Goal: Task Accomplishment & Management: Manage account settings

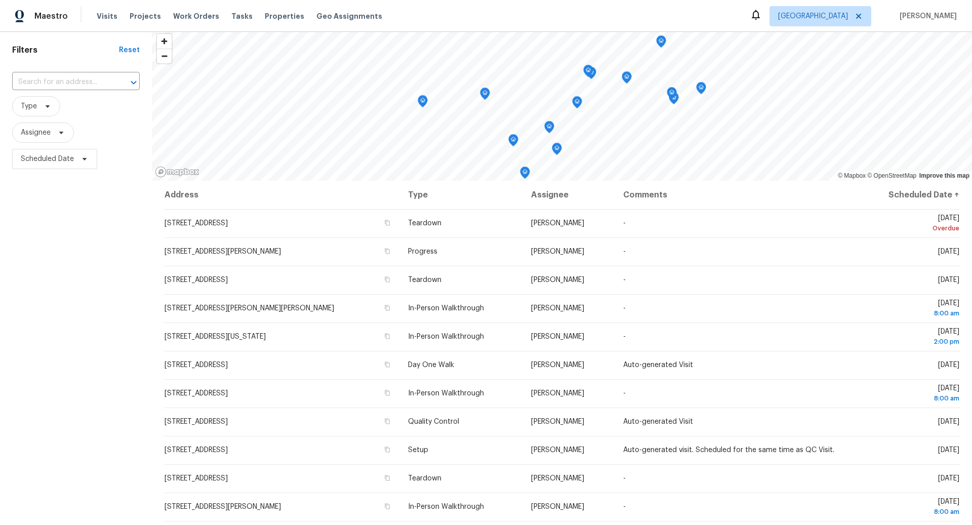
scroll to position [40, 0]
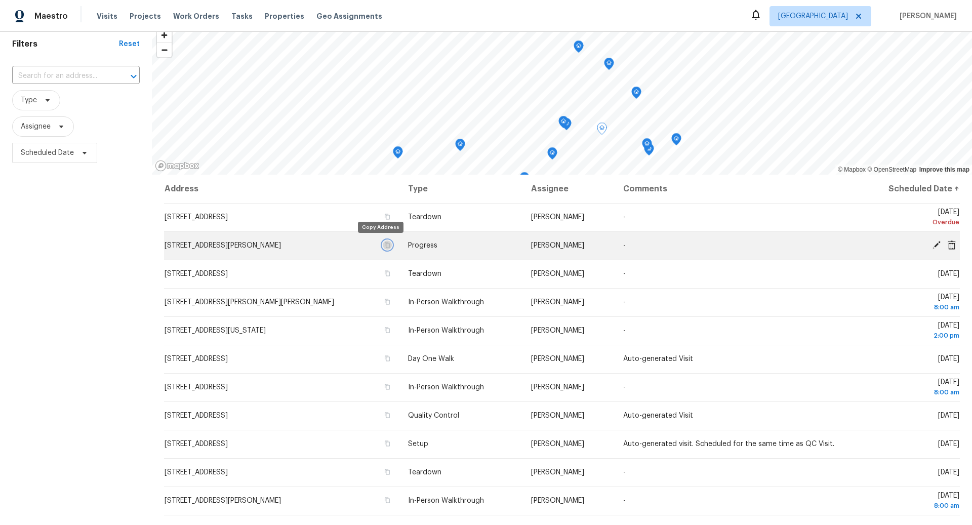
click at [384, 246] on icon "button" at bounding box center [387, 245] width 6 height 6
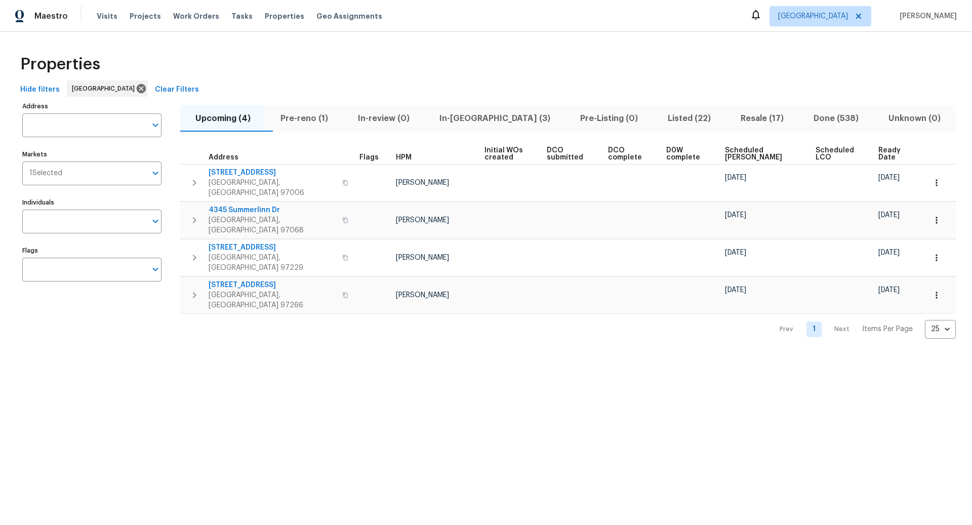
click at [498, 117] on span "In-reno (3)" at bounding box center [494, 118] width 129 height 14
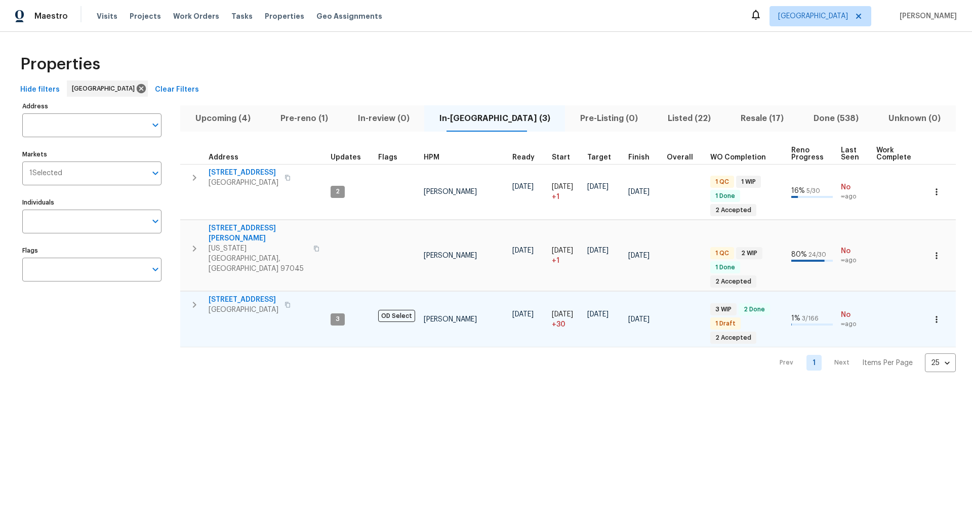
click at [195, 299] on icon "button" at bounding box center [194, 305] width 12 height 12
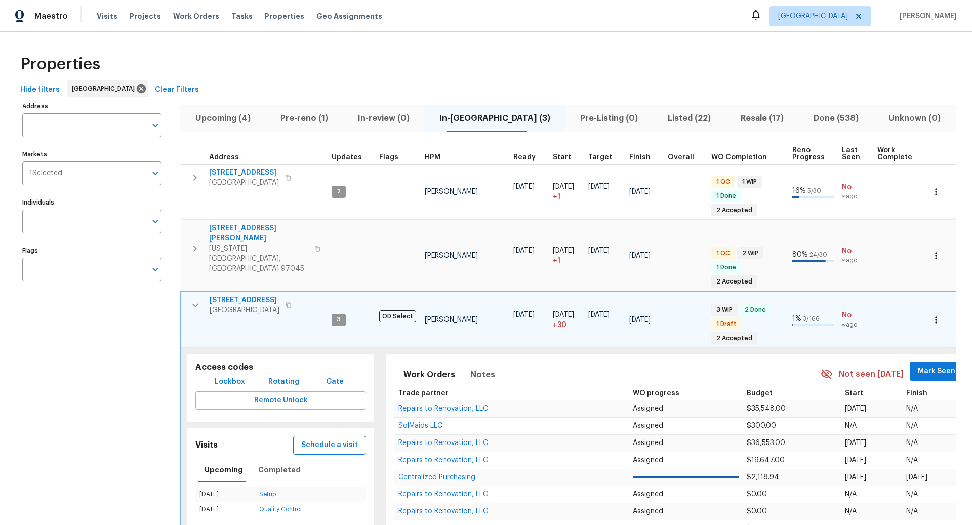
click at [332, 439] on span "Schedule a visit" at bounding box center [329, 445] width 57 height 13
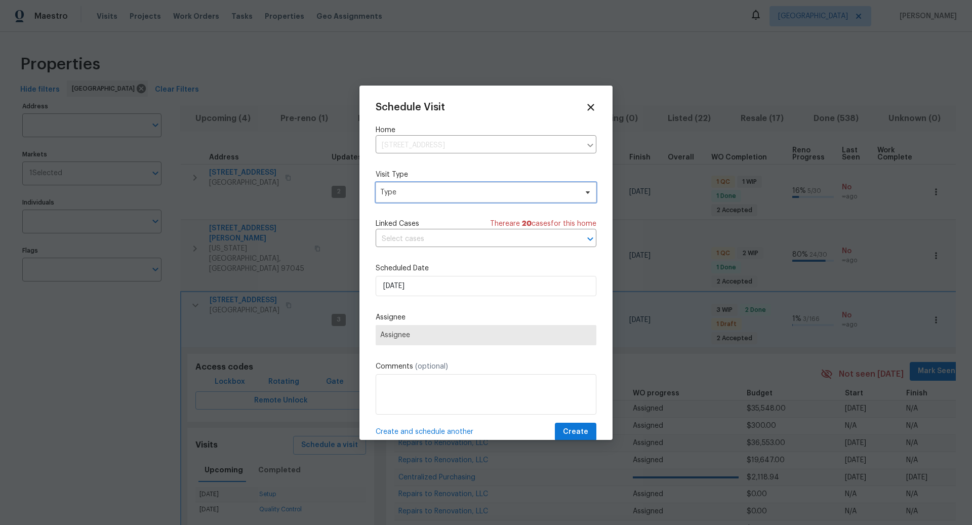
click at [436, 193] on span "Type" at bounding box center [478, 192] width 197 height 10
type input "progr"
click at [411, 253] on div "Progress" at bounding box center [435, 254] width 112 height 14
click at [408, 255] on div "Progress" at bounding box center [396, 254] width 29 height 10
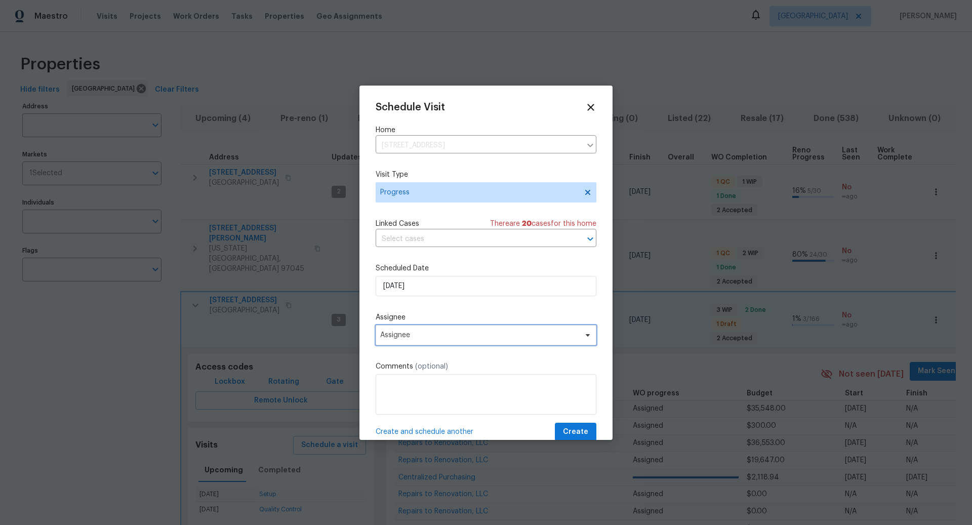
click at [423, 337] on span "Assignee" at bounding box center [479, 335] width 199 height 8
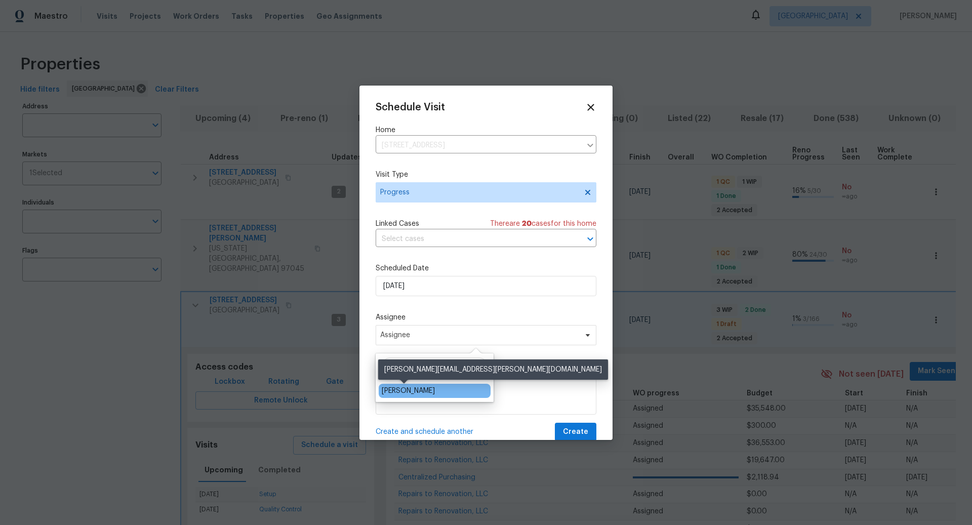
type input "Nichole"
click at [413, 393] on div "[PERSON_NAME]" at bounding box center [408, 391] width 53 height 10
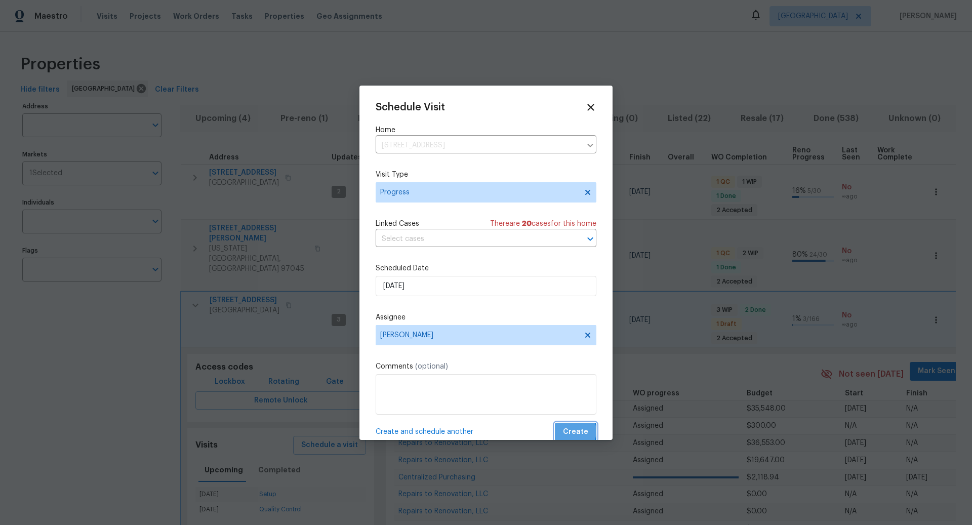
click at [573, 432] on span "Create" at bounding box center [575, 432] width 25 height 13
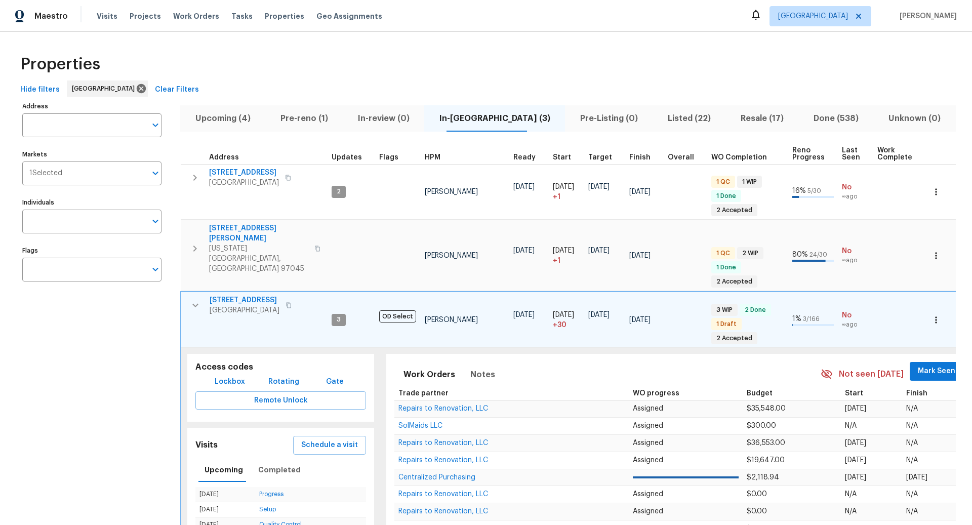
scroll to position [107, 0]
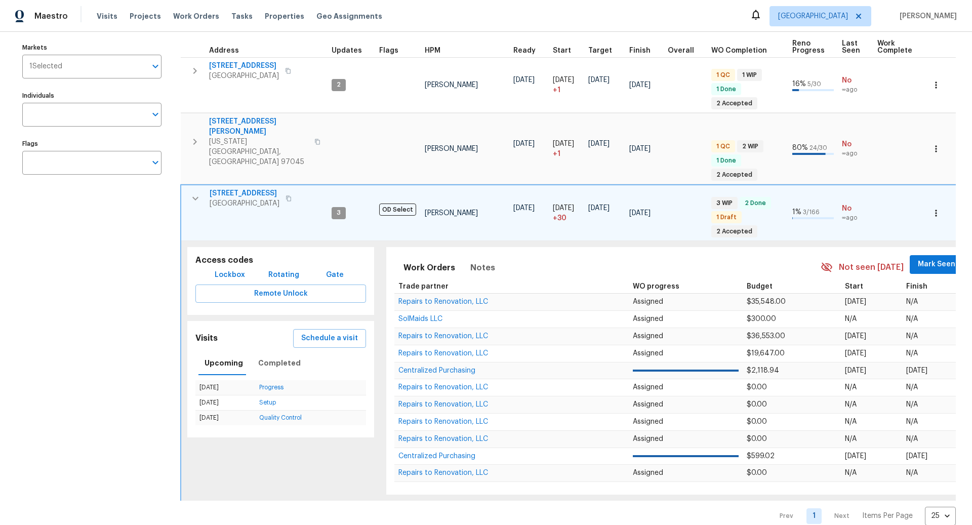
click at [292, 195] on icon "button" at bounding box center [289, 198] width 6 height 6
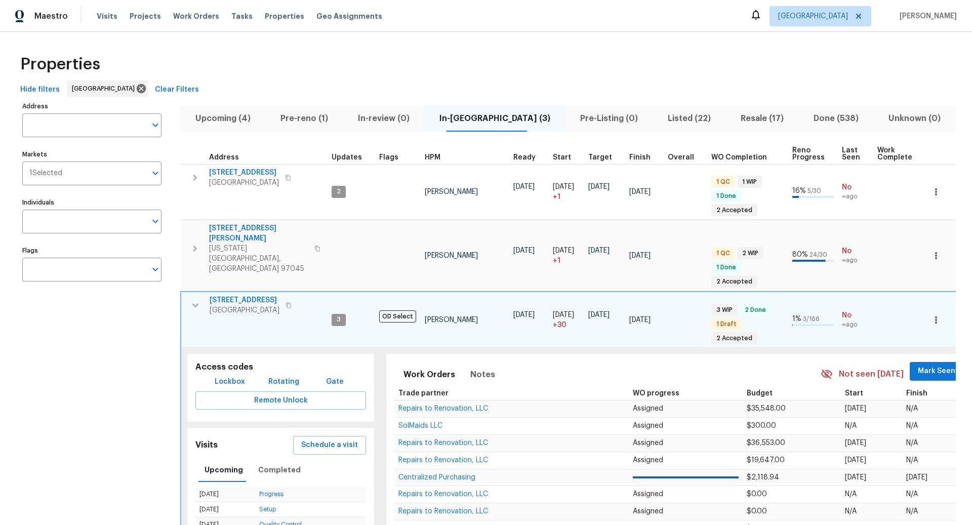
click at [316, 117] on span "Pre-reno (1)" at bounding box center [303, 118] width 65 height 14
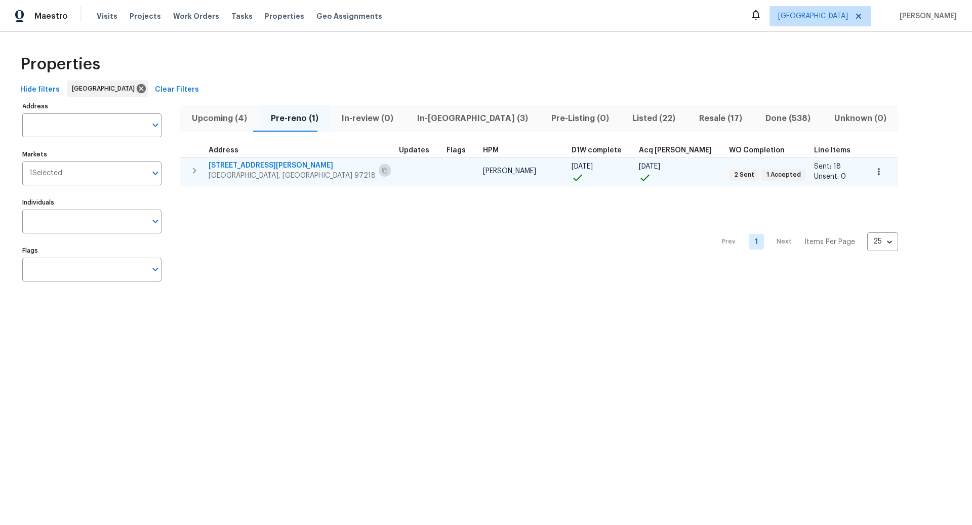
click at [379, 168] on button "button" at bounding box center [385, 171] width 12 height 14
click at [195, 169] on icon "button" at bounding box center [194, 171] width 12 height 12
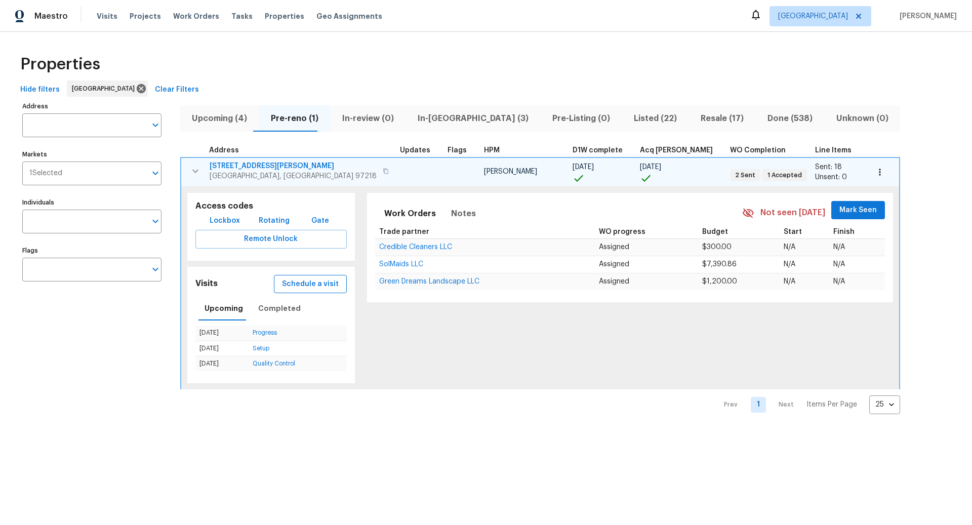
click at [282, 282] on span "Schedule a visit" at bounding box center [310, 284] width 57 height 13
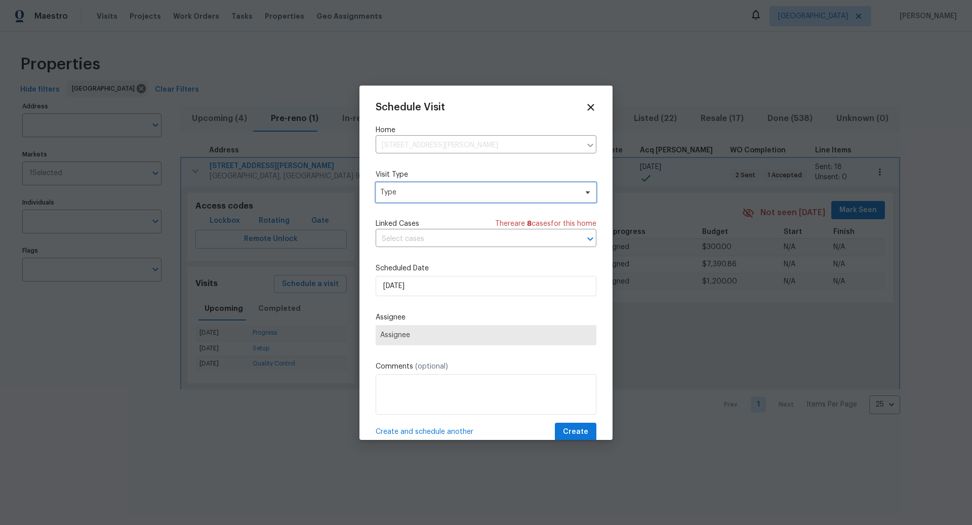
click at [443, 189] on span "Type" at bounding box center [478, 192] width 197 height 10
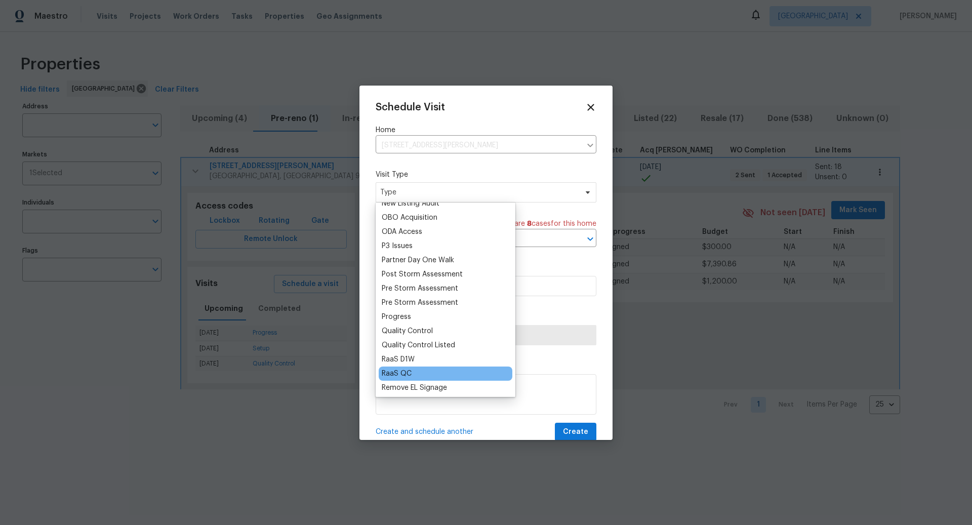
scroll to position [576, 0]
click at [397, 316] on div "Progress" at bounding box center [396, 316] width 29 height 10
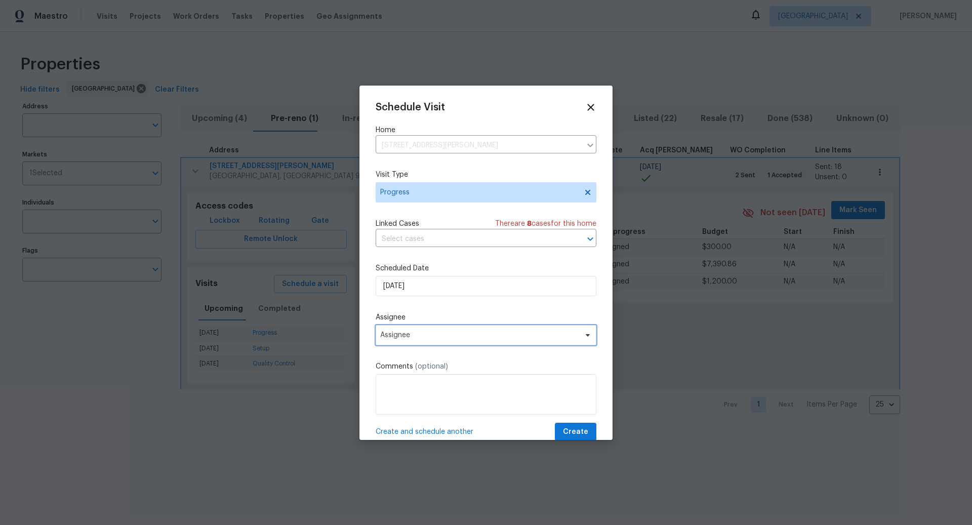
click at [424, 337] on span "Assignee" at bounding box center [479, 335] width 199 height 8
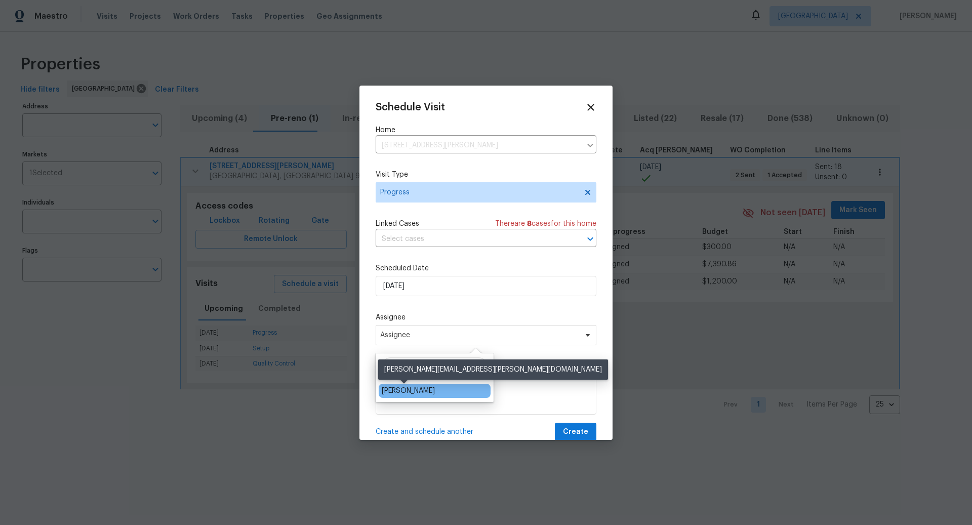
type input "Nichole"
click at [410, 388] on div "[PERSON_NAME]" at bounding box center [408, 391] width 53 height 10
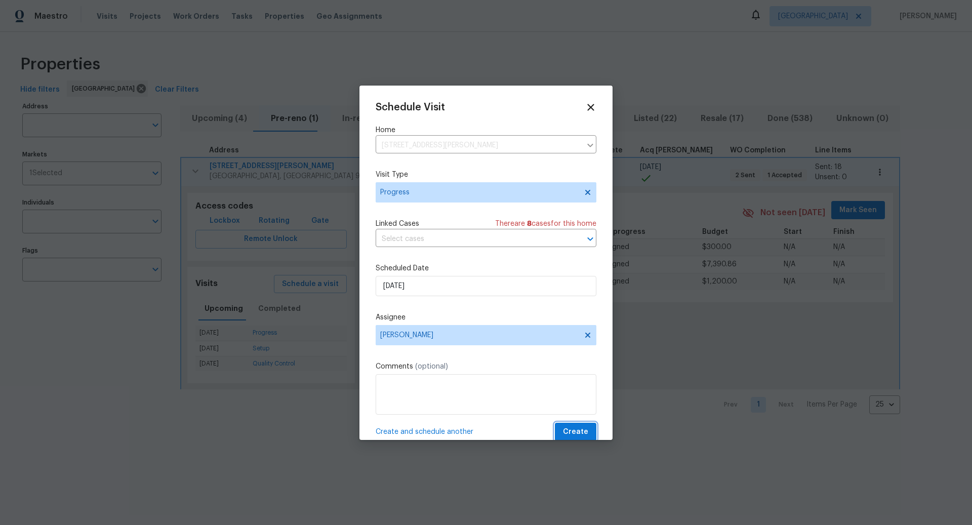
click at [577, 431] on span "Create" at bounding box center [575, 432] width 25 height 13
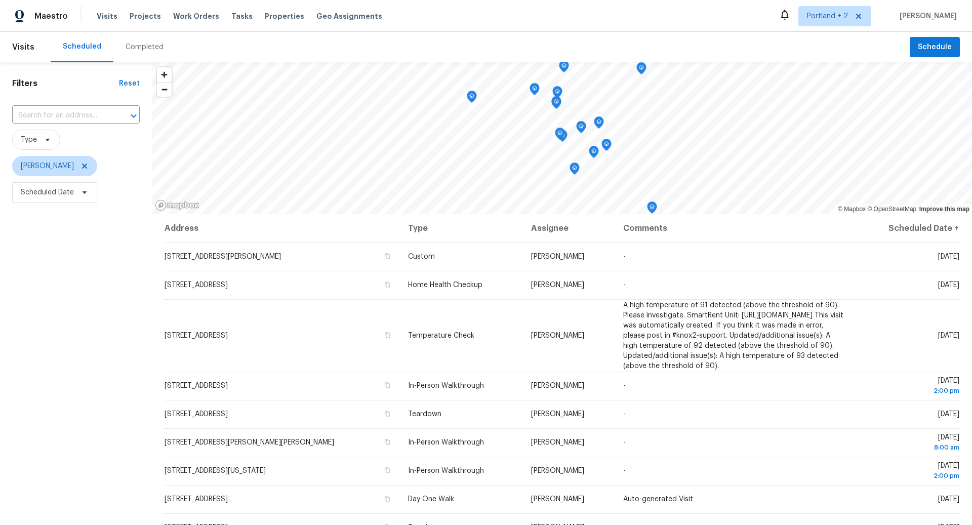
scroll to position [60, 0]
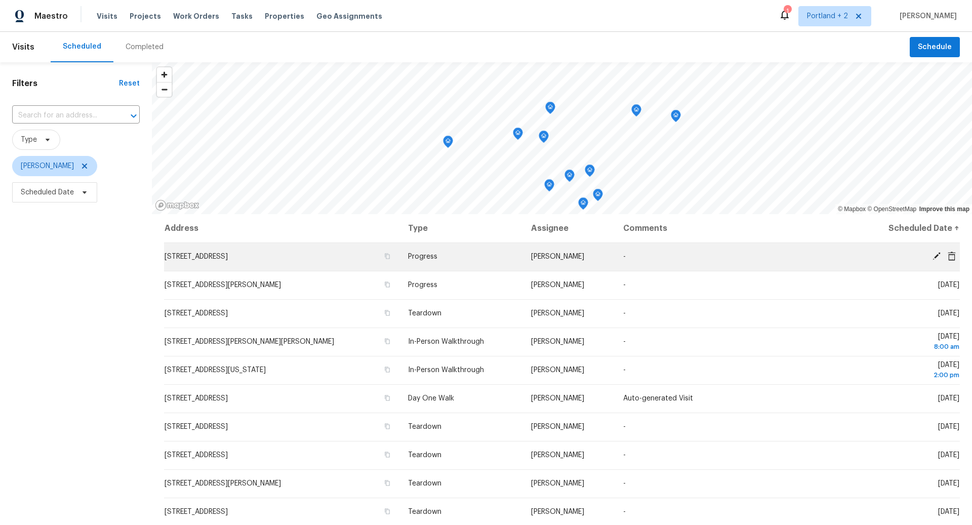
click at [936, 259] on icon at bounding box center [936, 256] width 9 height 9
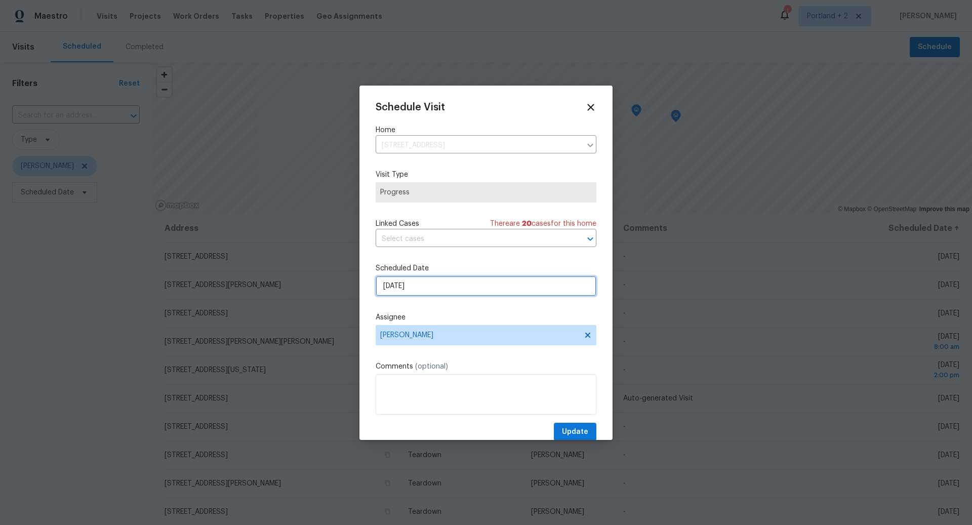
click at [444, 290] on input "8/25/2025" at bounding box center [486, 286] width 221 height 20
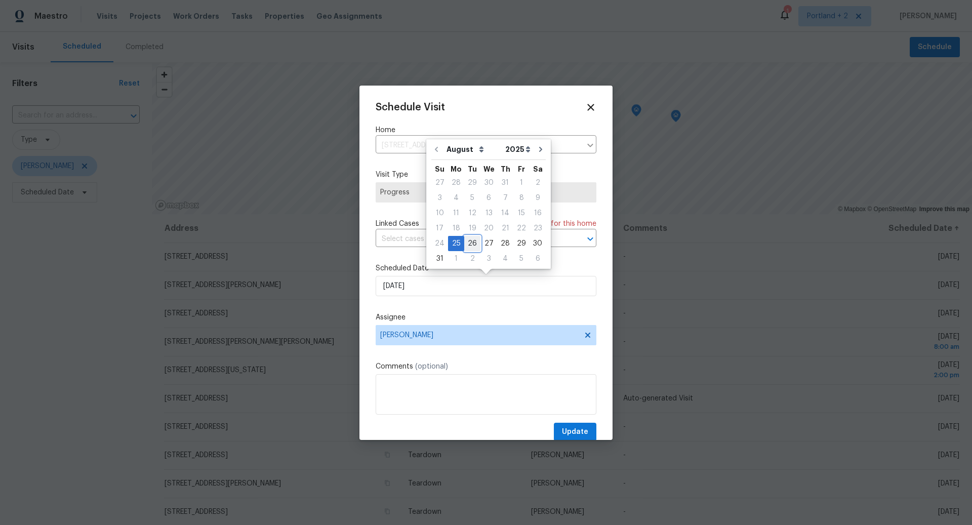
click at [471, 239] on div "26" at bounding box center [472, 244] width 16 height 14
type input "[DATE]"
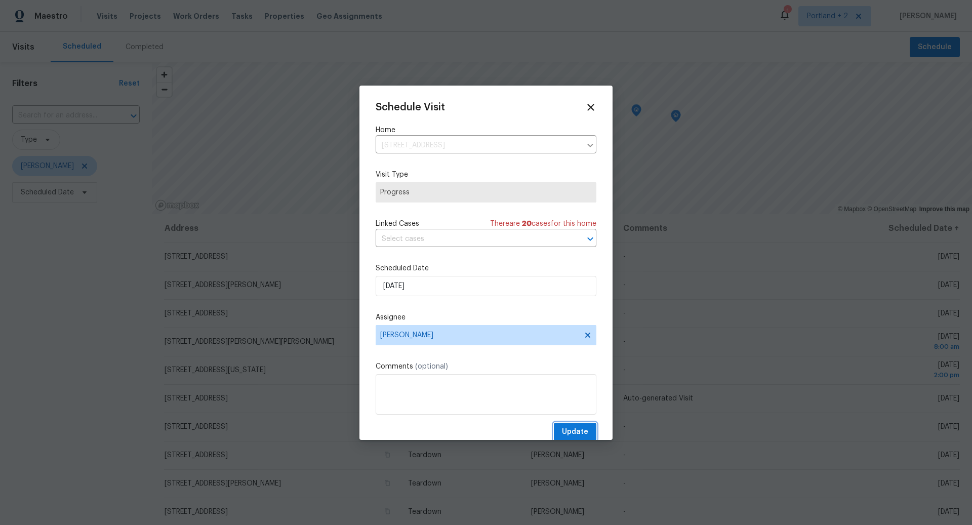
click at [574, 429] on span "Update" at bounding box center [575, 432] width 26 height 13
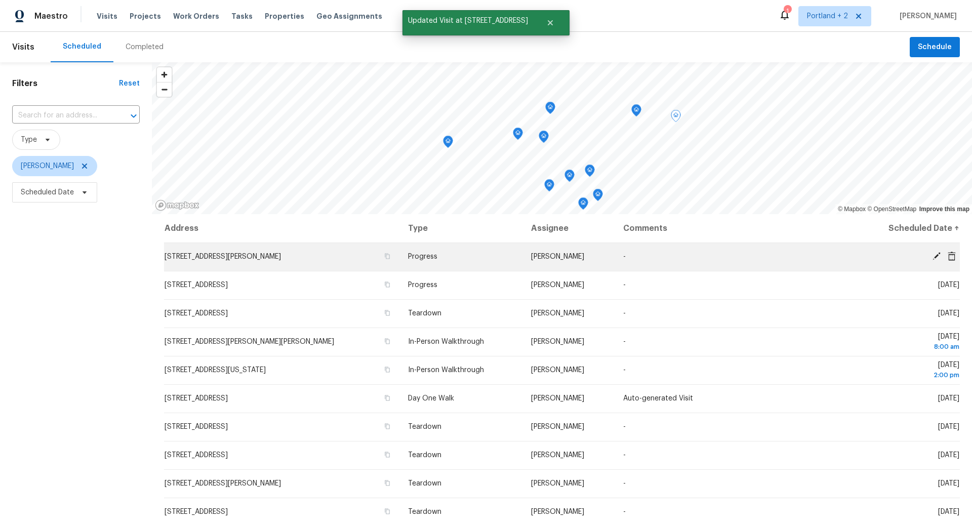
click at [934, 256] on icon at bounding box center [936, 256] width 9 height 9
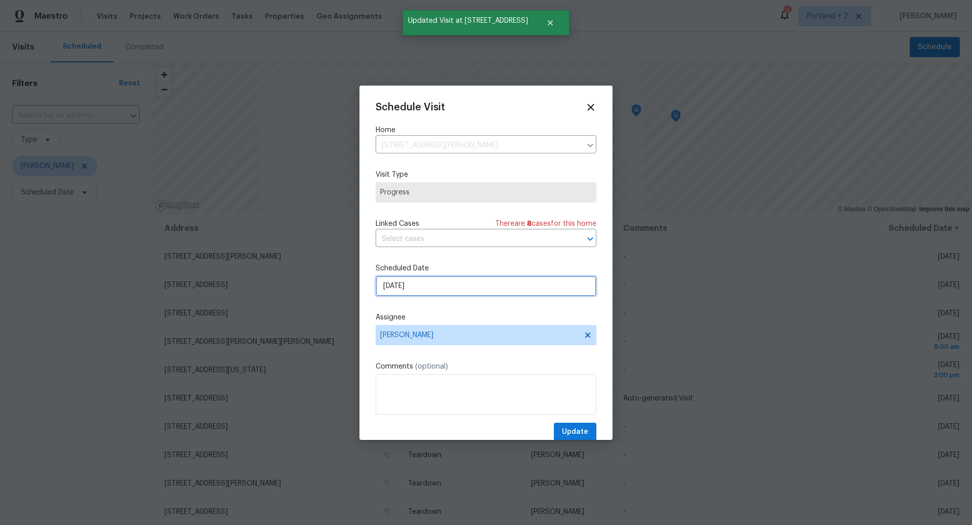
click at [452, 290] on input "8/25/2025" at bounding box center [486, 286] width 221 height 20
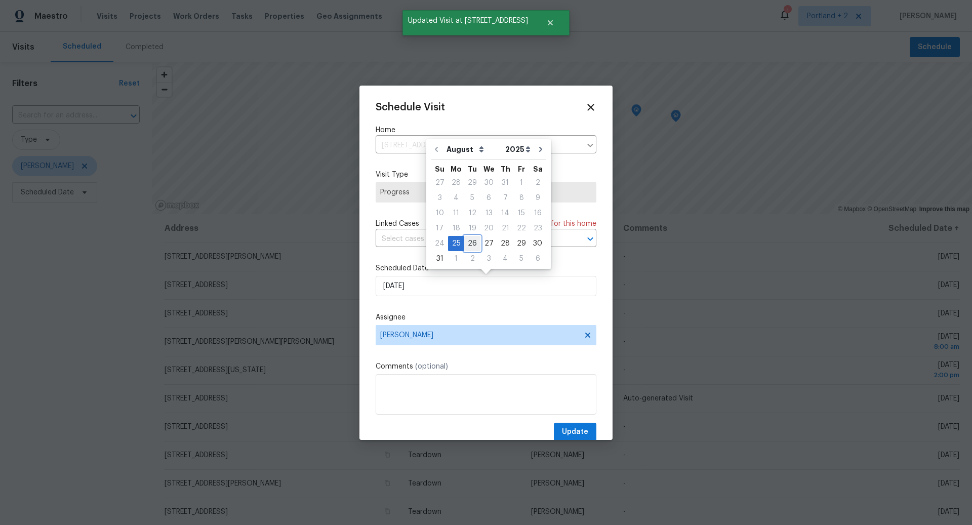
click at [470, 243] on div "26" at bounding box center [472, 244] width 16 height 14
type input "[DATE]"
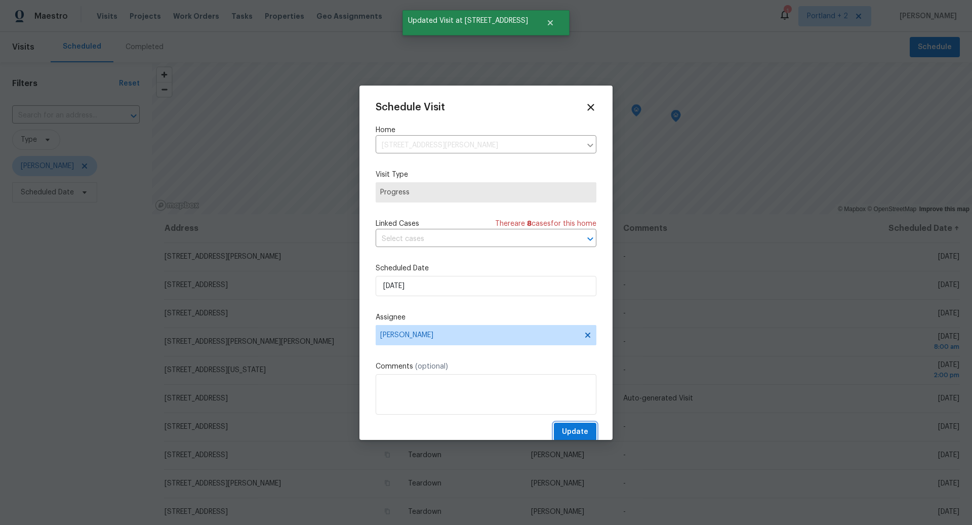
click at [576, 430] on span "Update" at bounding box center [575, 432] width 26 height 13
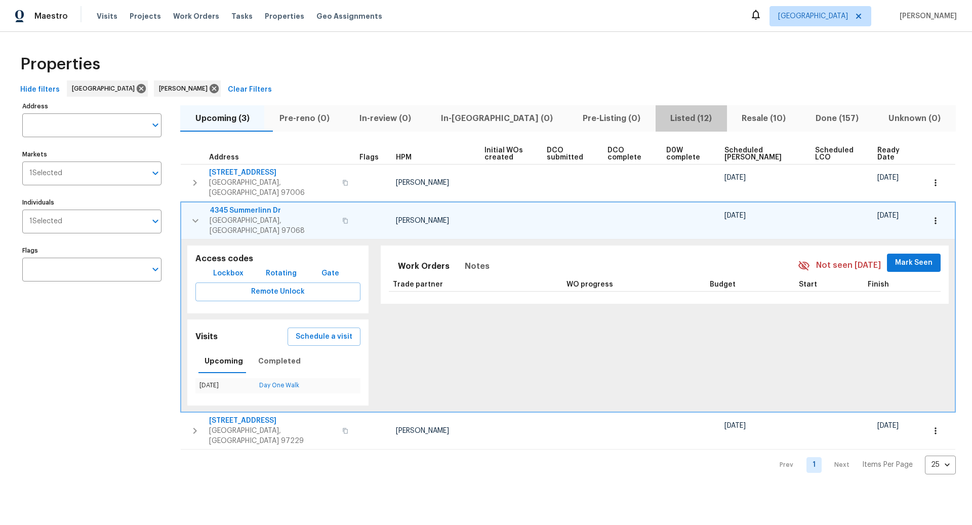
click at [662, 122] on span "Listed (12)" at bounding box center [691, 118] width 59 height 14
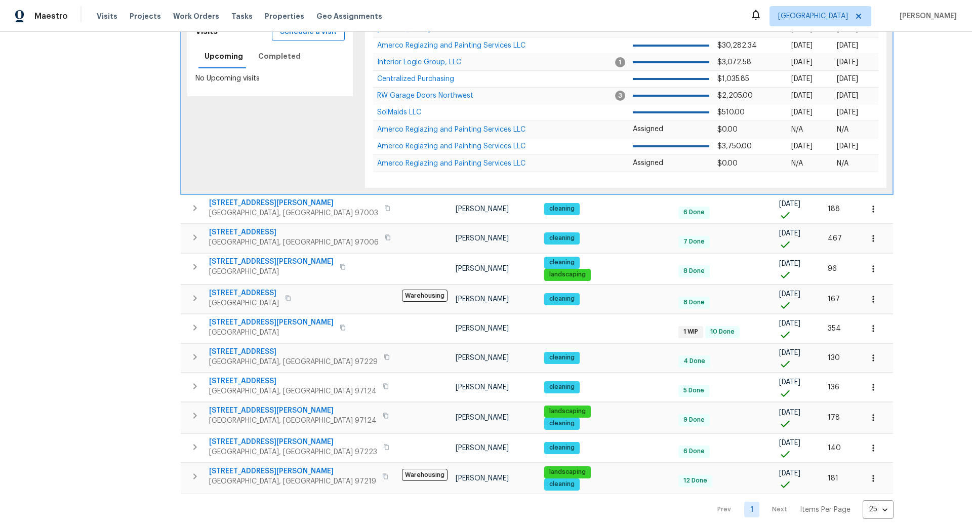
scroll to position [290, 0]
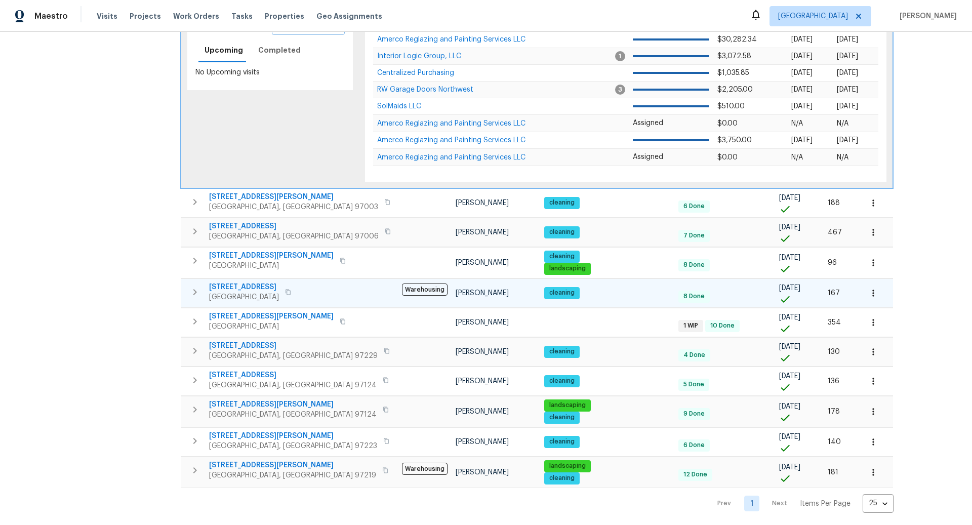
click at [195, 290] on icon "button" at bounding box center [195, 292] width 4 height 6
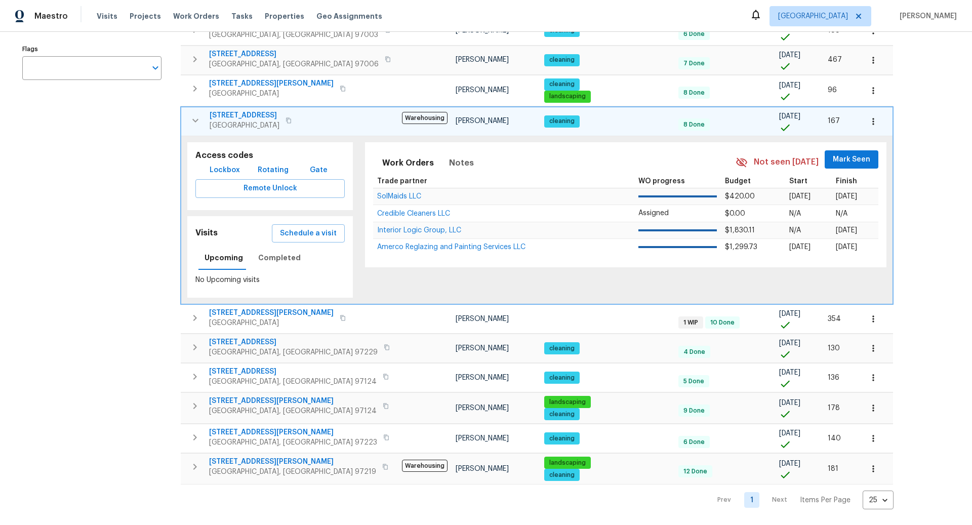
scroll to position [198, 0]
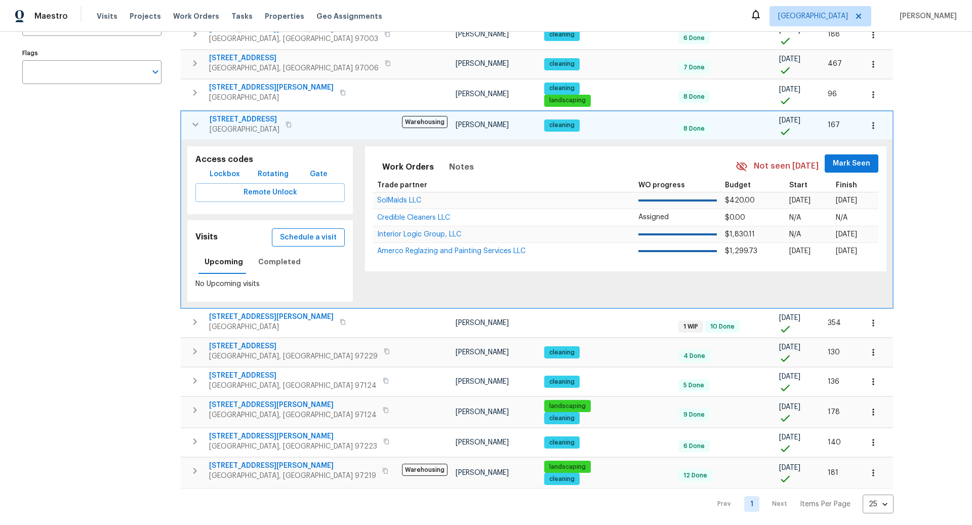
click at [300, 234] on span "Schedule a visit" at bounding box center [308, 237] width 57 height 13
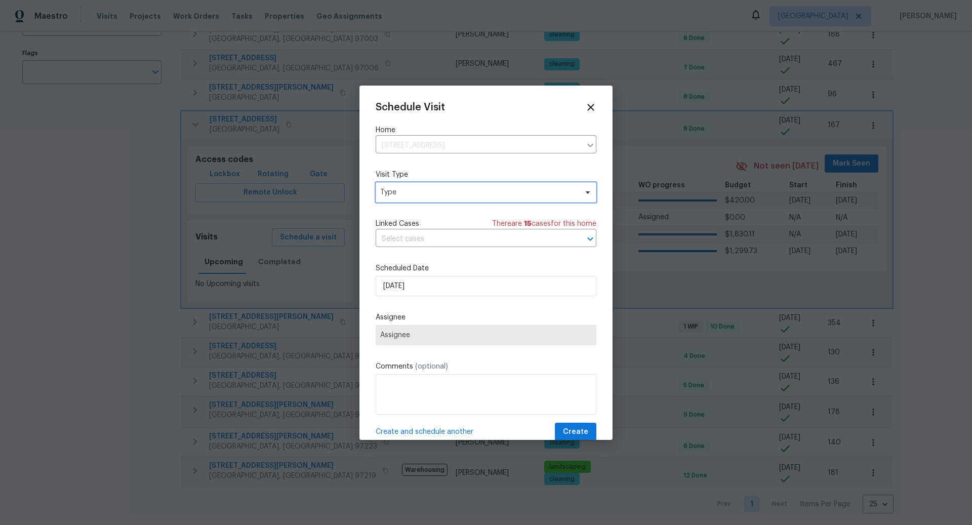
click at [440, 193] on span "Type" at bounding box center [478, 192] width 197 height 10
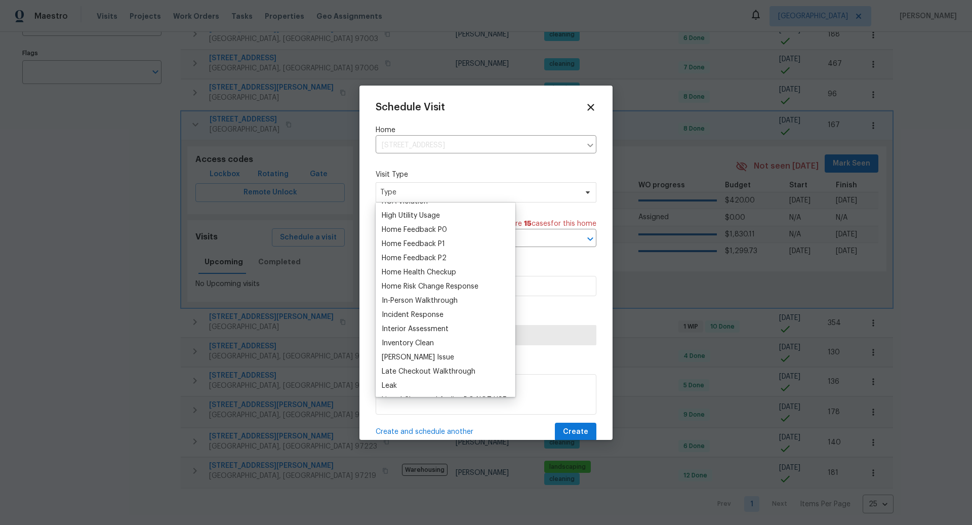
scroll to position [296, 0]
click at [423, 269] on div "Home Health Checkup" at bounding box center [419, 270] width 74 height 10
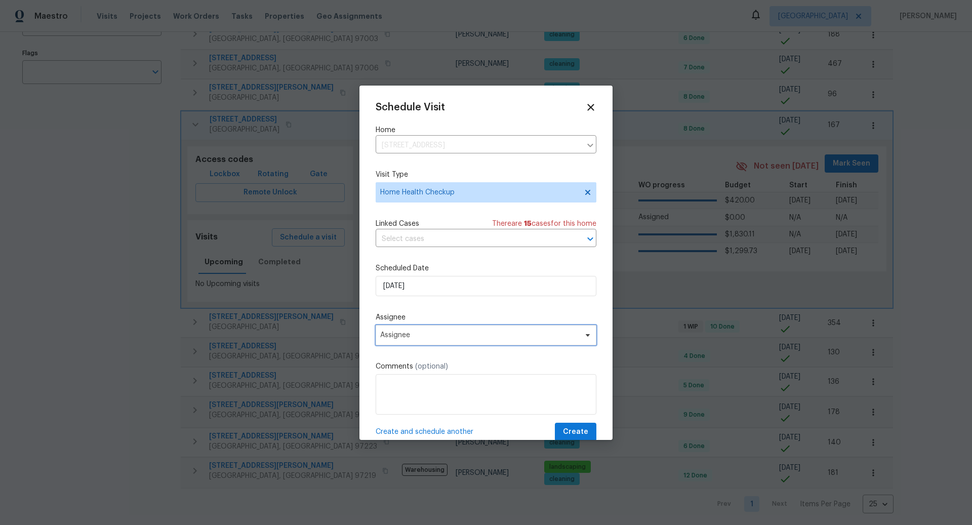
click at [421, 335] on span "Assignee" at bounding box center [479, 335] width 199 height 8
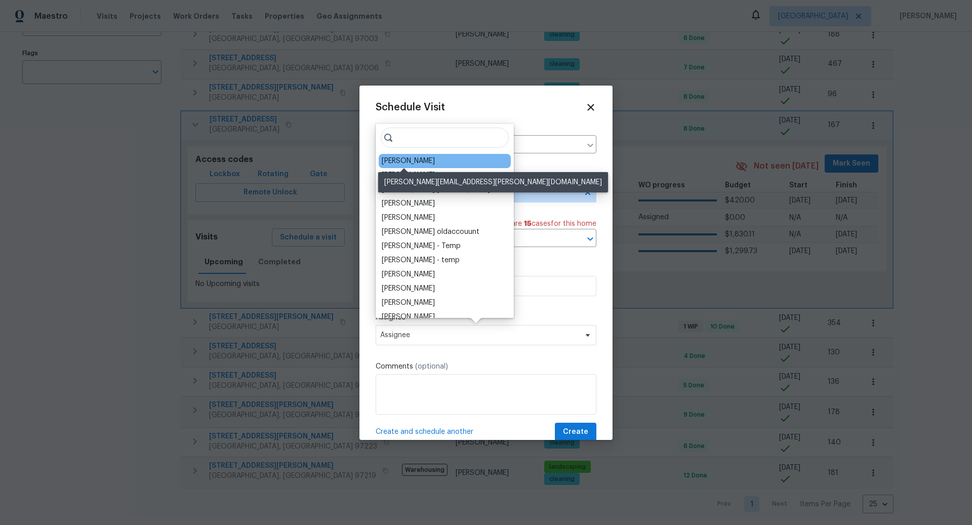
click at [414, 159] on div "[PERSON_NAME]" at bounding box center [408, 161] width 53 height 10
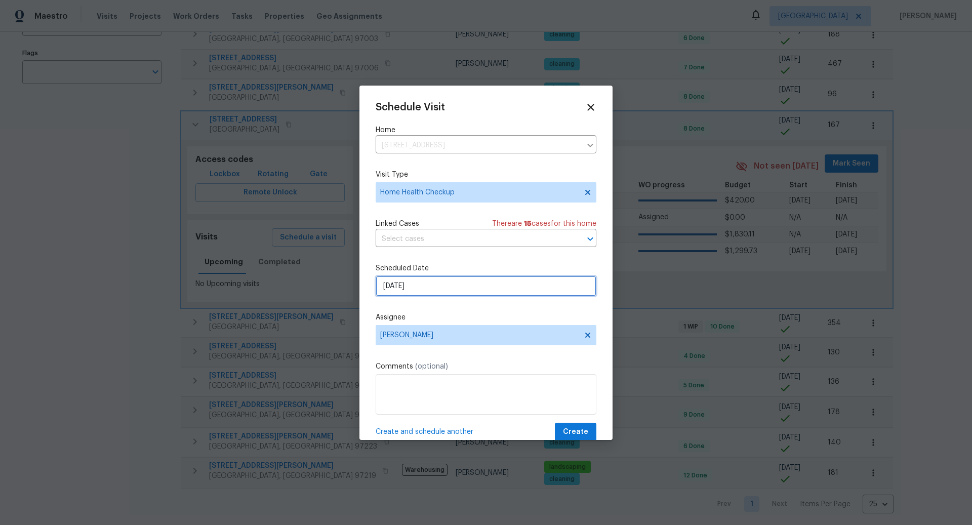
click at [443, 288] on input "8/25/2025" at bounding box center [486, 286] width 221 height 20
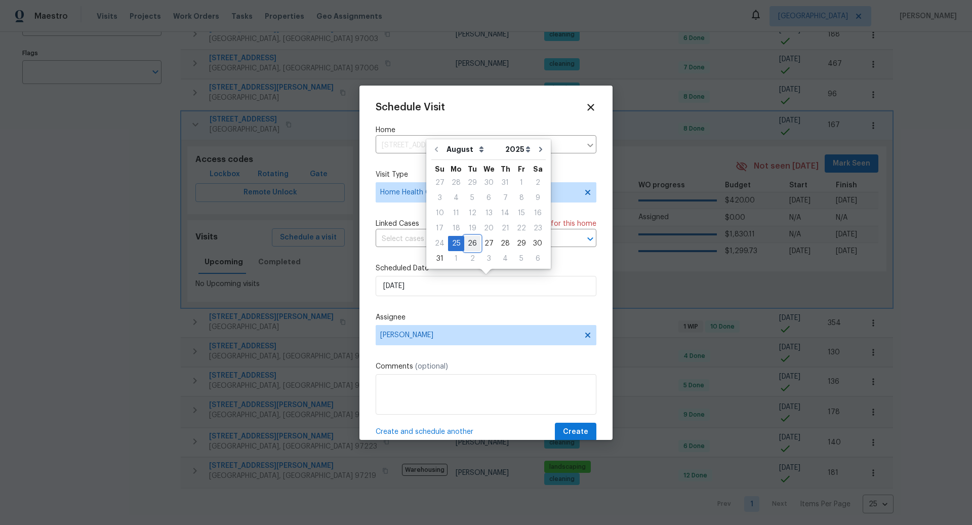
click at [468, 245] on div "26" at bounding box center [472, 244] width 16 height 14
type input "8/26/2025"
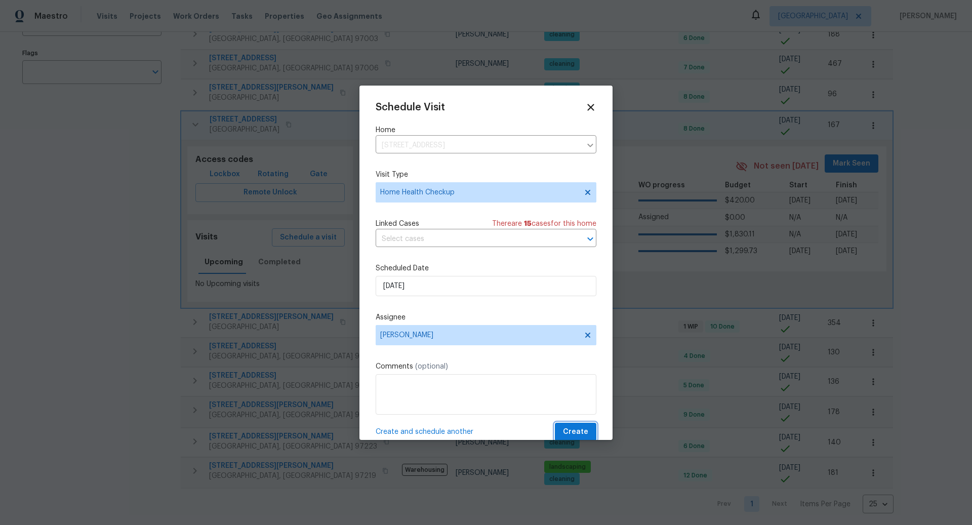
click at [579, 430] on span "Create" at bounding box center [575, 432] width 25 height 13
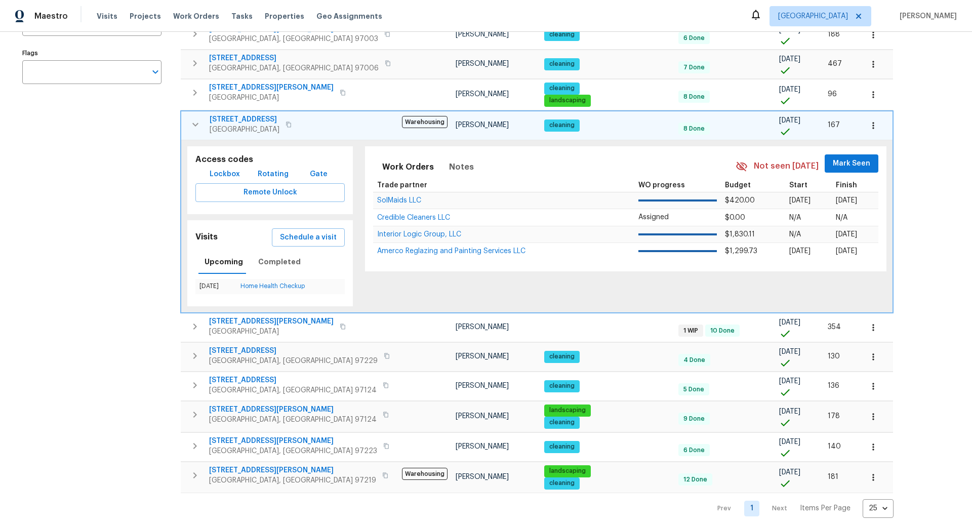
click at [97, 221] on div "Address Address Markets 1 Selected Markets Individuals 1 Selected Individuals F…" at bounding box center [98, 210] width 152 height 616
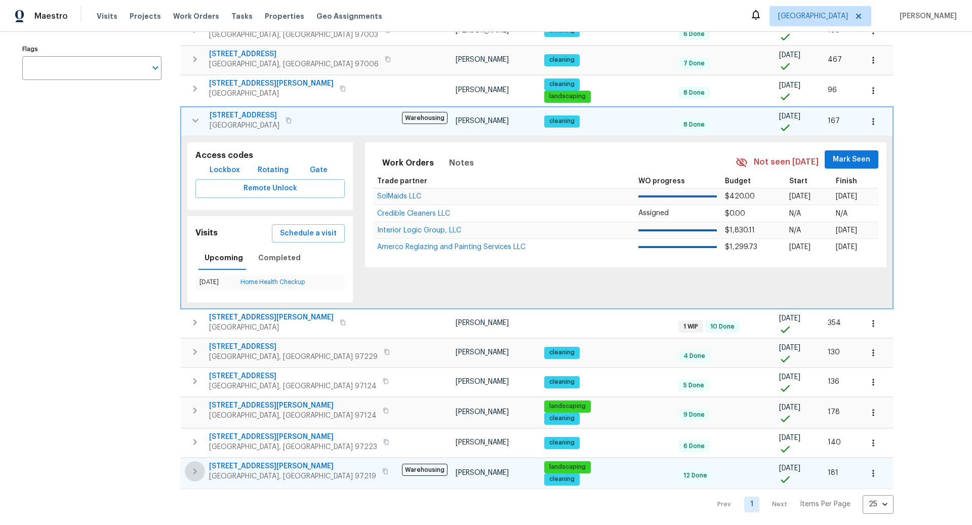
click at [195, 468] on icon "button" at bounding box center [195, 471] width 4 height 6
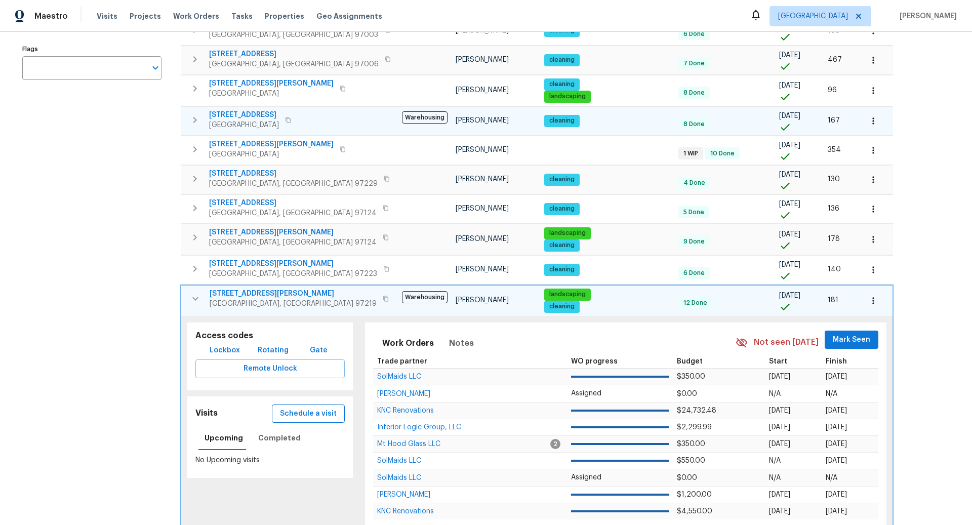
click at [307, 409] on span "Schedule a visit" at bounding box center [308, 414] width 57 height 13
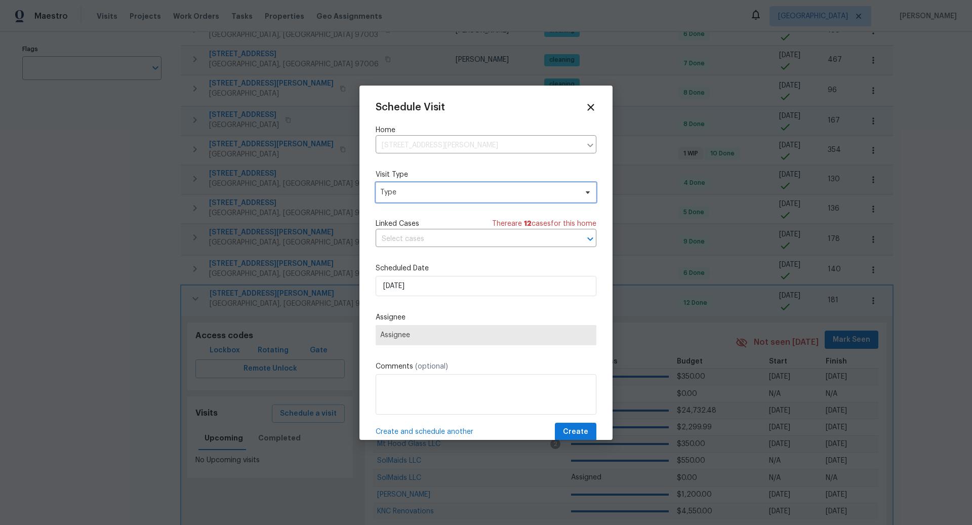
click at [441, 188] on span "Type" at bounding box center [478, 192] width 197 height 10
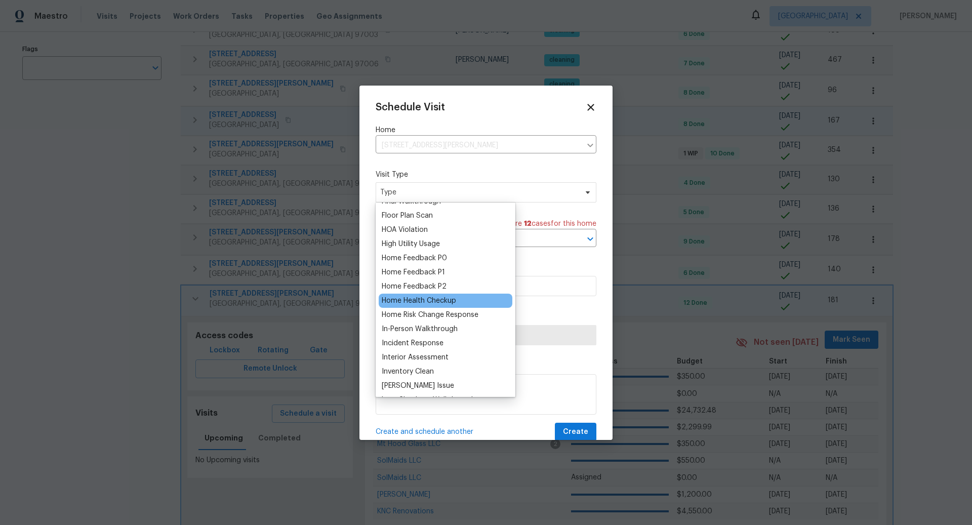
scroll to position [260, 0]
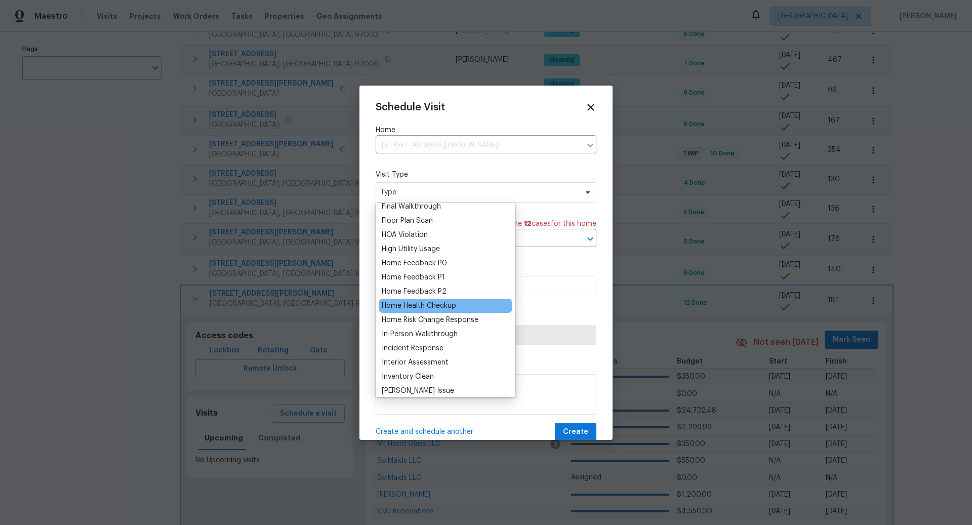
click at [419, 302] on div "Home Health Checkup" at bounding box center [419, 306] width 74 height 10
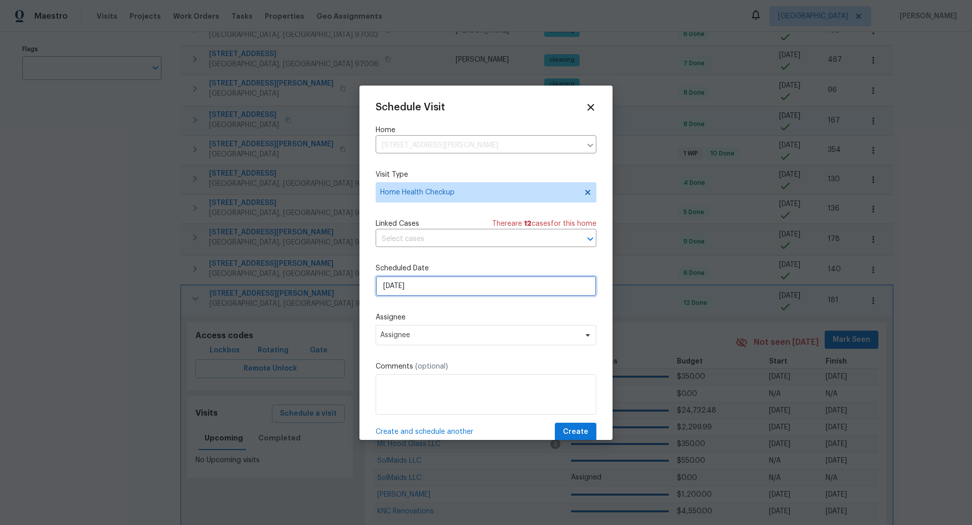
click at [426, 286] on input "8/25/2025" at bounding box center [486, 286] width 221 height 20
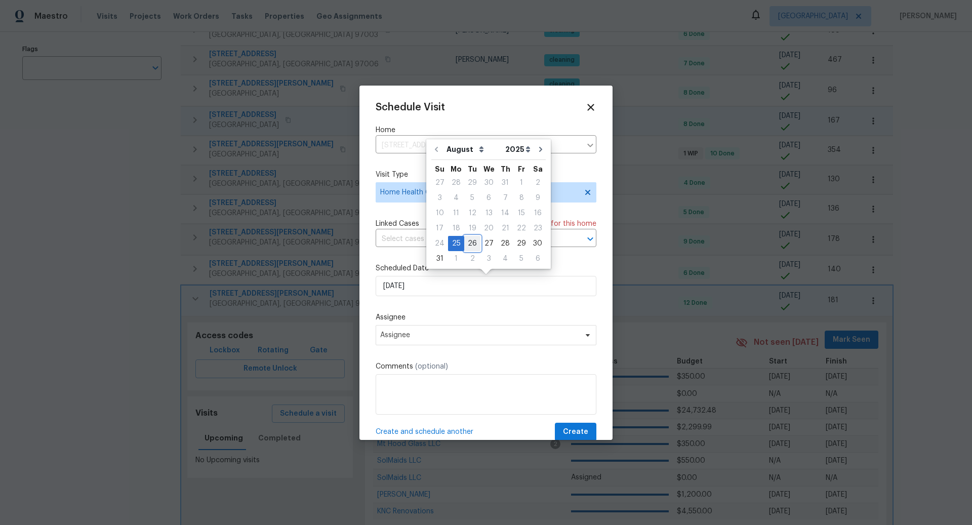
click at [470, 243] on div "26" at bounding box center [472, 244] width 16 height 14
type input "8/26/2025"
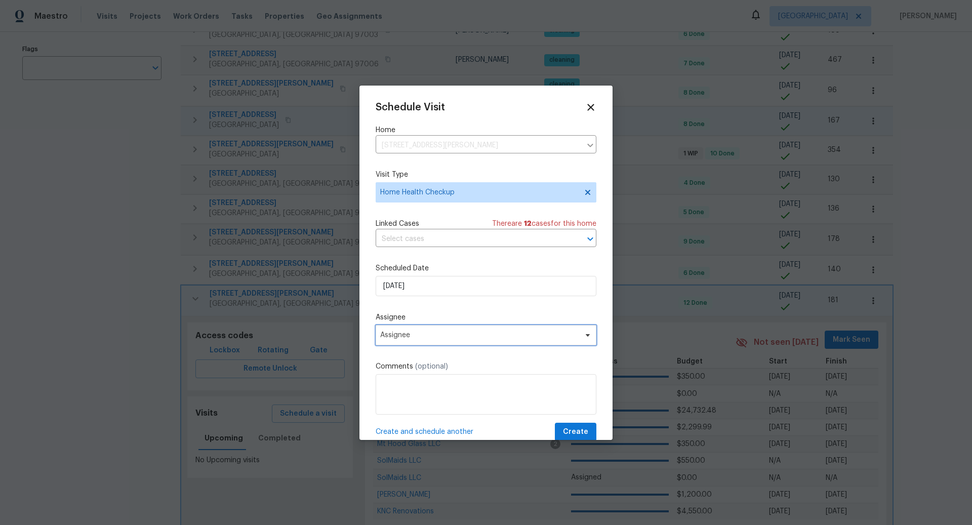
click at [487, 335] on span "Assignee" at bounding box center [479, 335] width 199 height 8
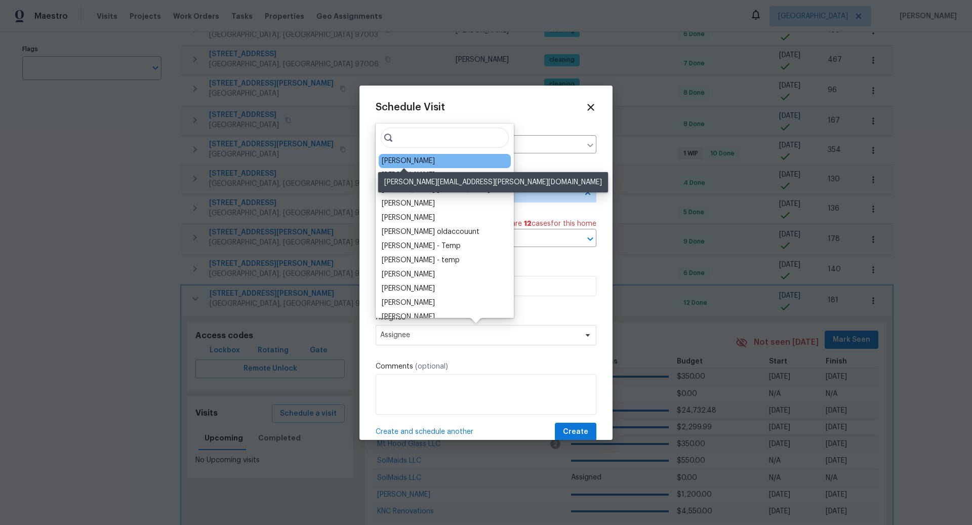
click at [410, 160] on div "[PERSON_NAME]" at bounding box center [408, 161] width 53 height 10
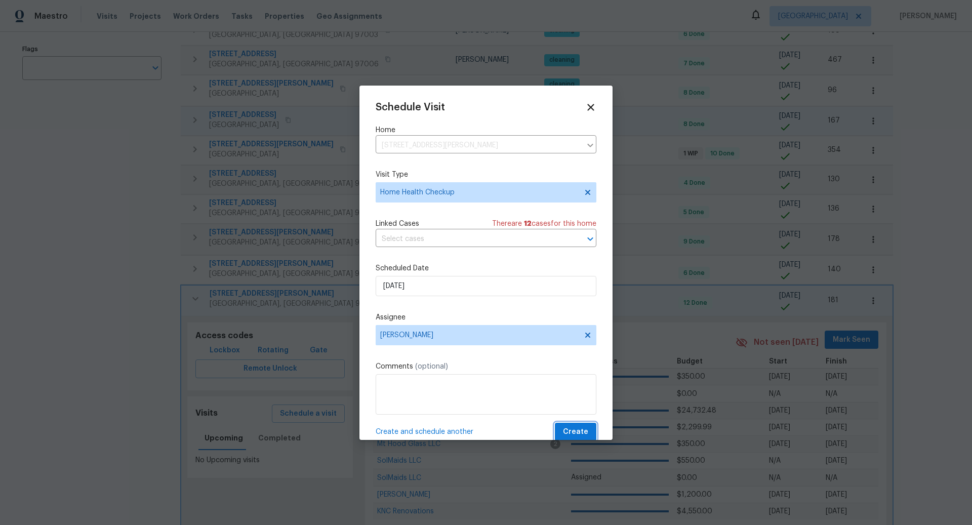
click at [575, 426] on span "Create" at bounding box center [575, 432] width 25 height 13
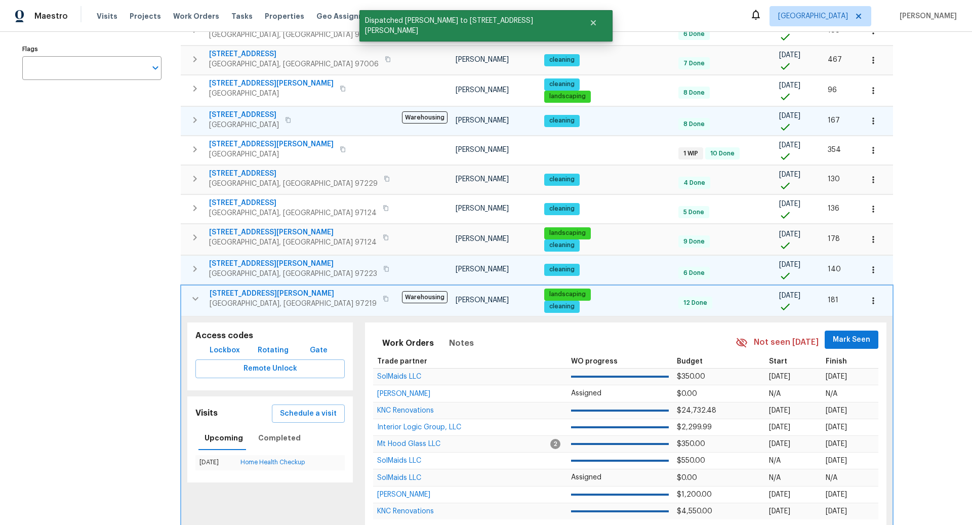
click at [194, 266] on icon "button" at bounding box center [195, 269] width 4 height 6
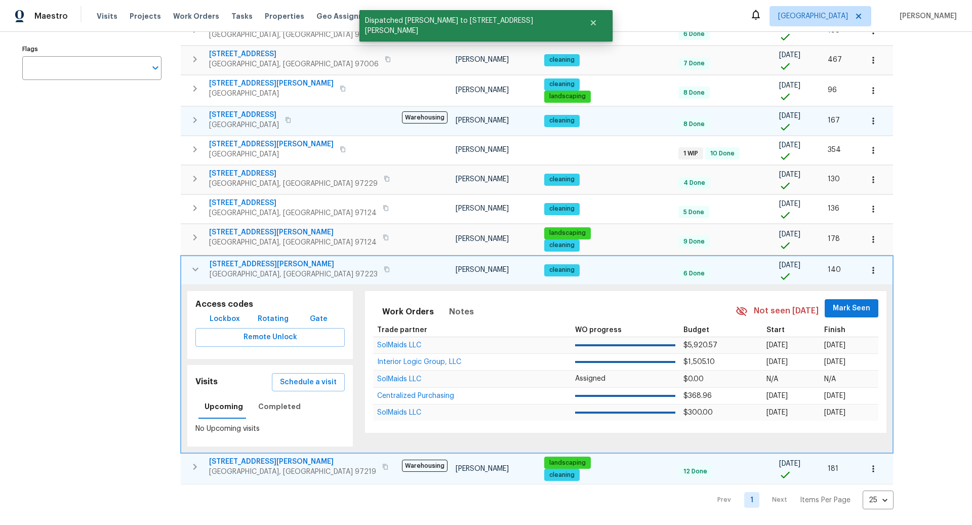
scroll to position [198, 0]
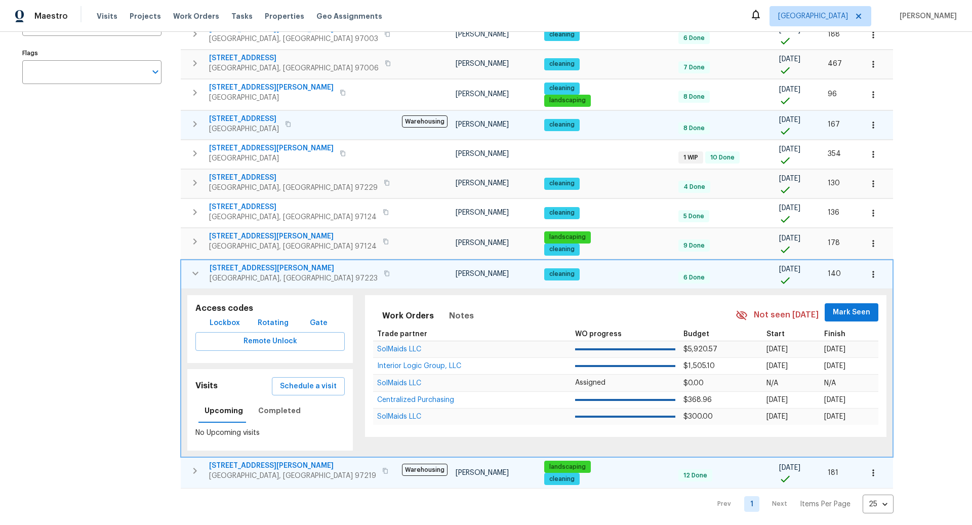
click at [102, 291] on div "Address Address Markets 1 Selected Markets Individuals 1 Selected Individuals F…" at bounding box center [98, 208] width 152 height 612
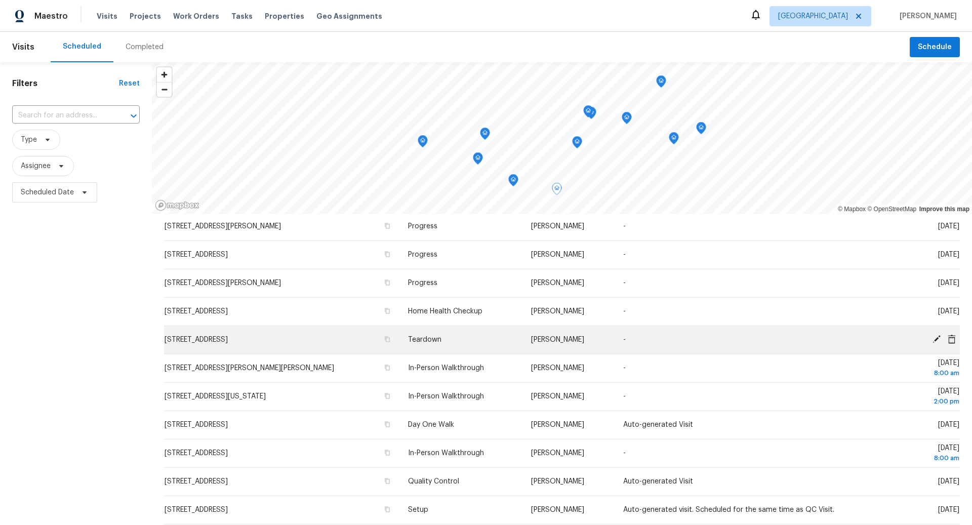
scroll to position [82, 0]
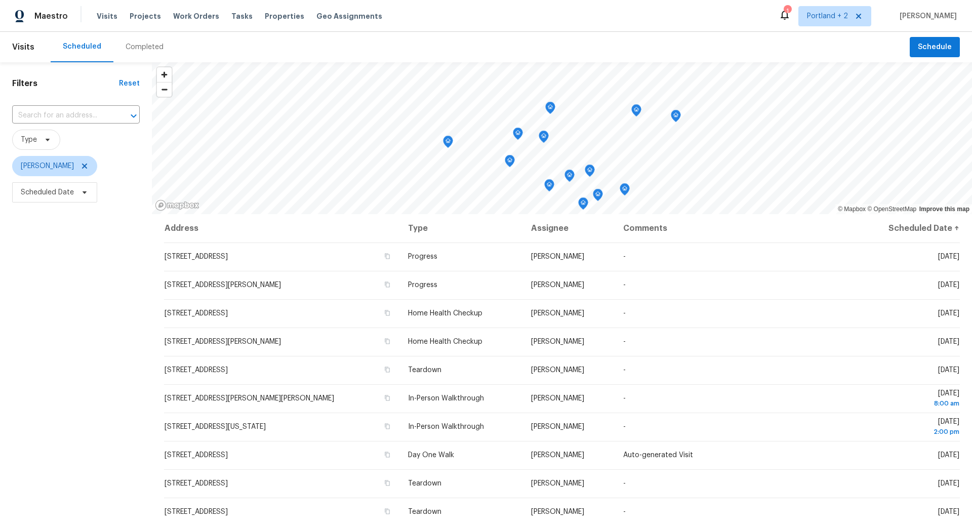
scroll to position [49, 0]
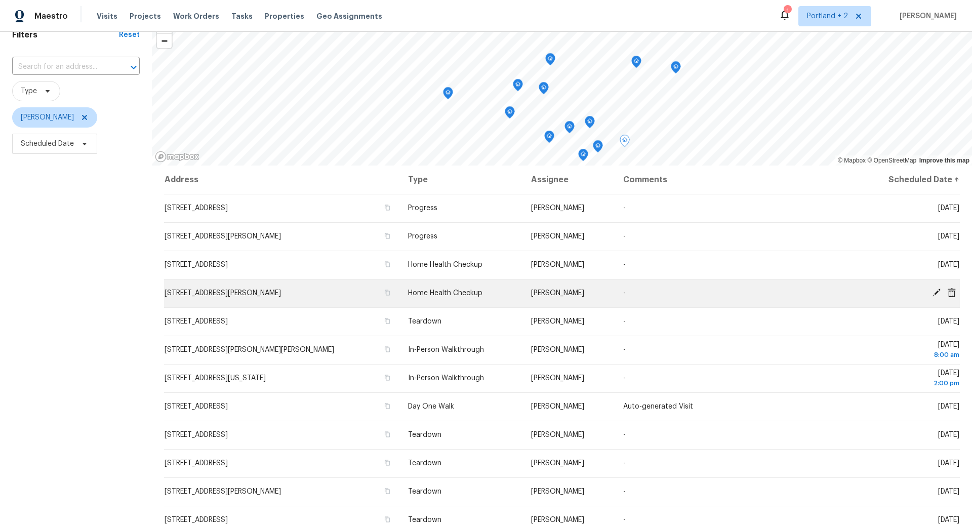
click at [937, 292] on icon at bounding box center [937, 293] width 8 height 8
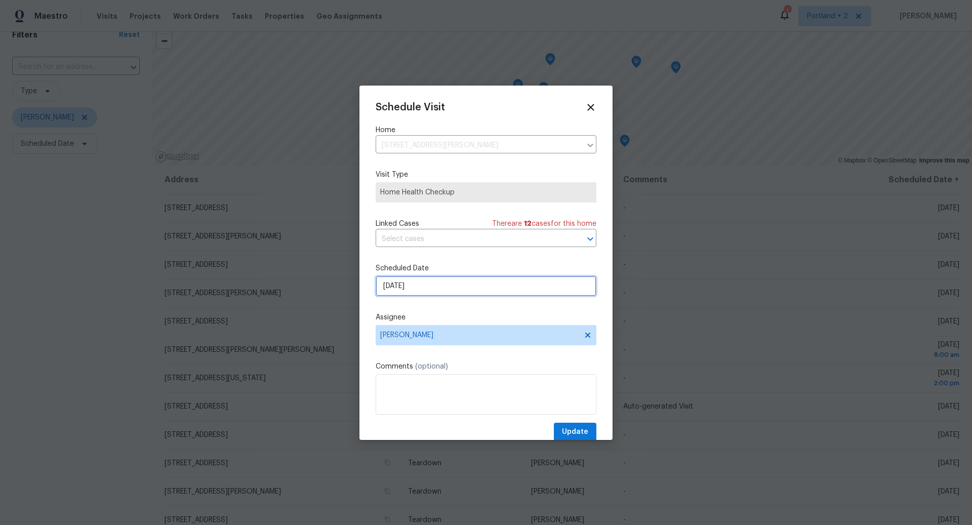
click at [506, 289] on input "[DATE]" at bounding box center [486, 286] width 221 height 20
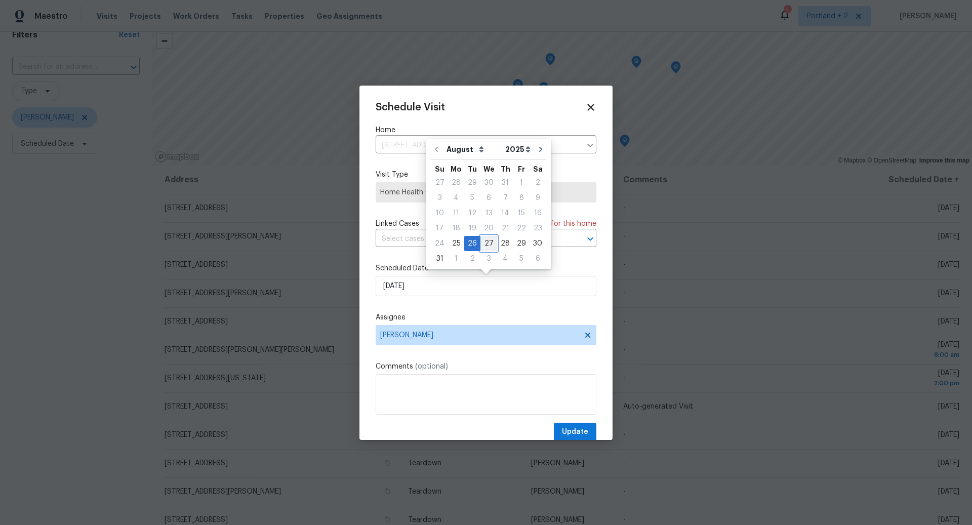
click at [485, 243] on div "27" at bounding box center [489, 244] width 17 height 14
type input "[DATE]"
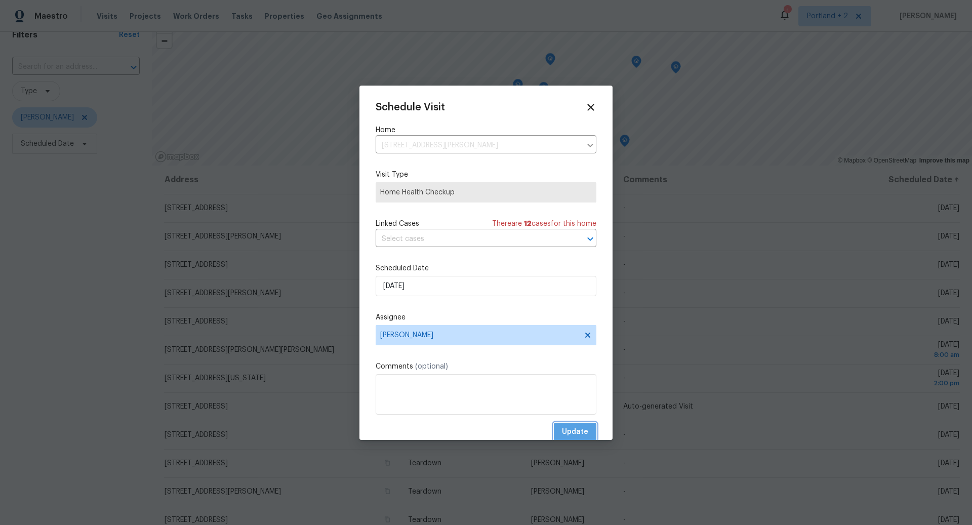
click at [572, 430] on span "Update" at bounding box center [575, 432] width 26 height 13
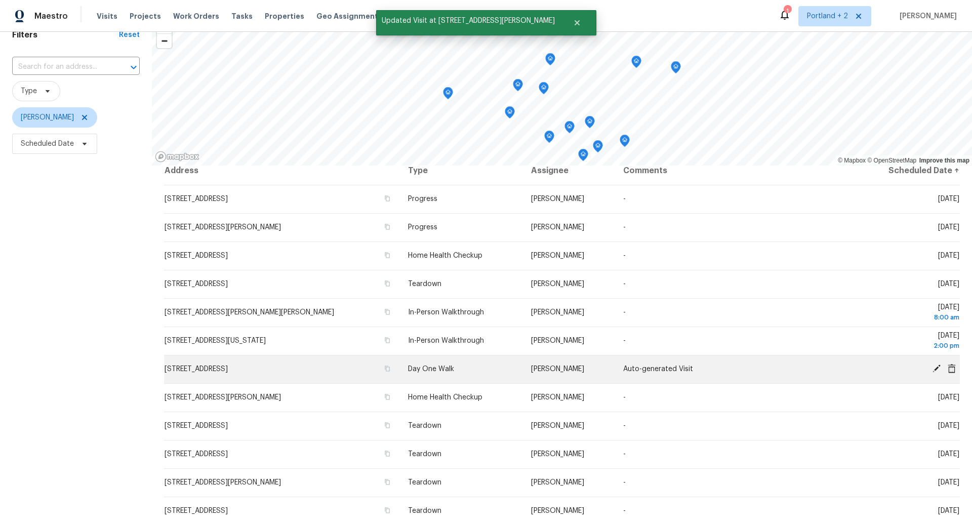
scroll to position [0, 0]
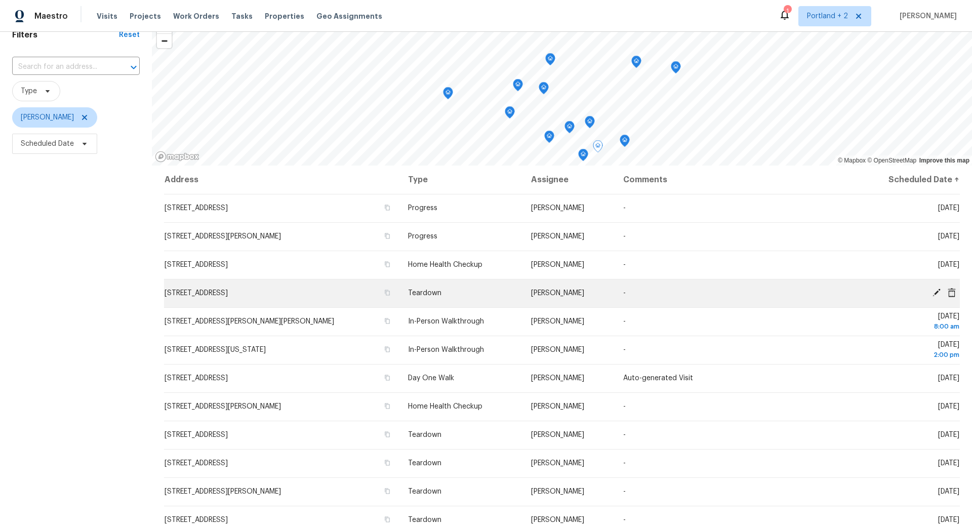
click at [939, 292] on icon at bounding box center [936, 292] width 9 height 9
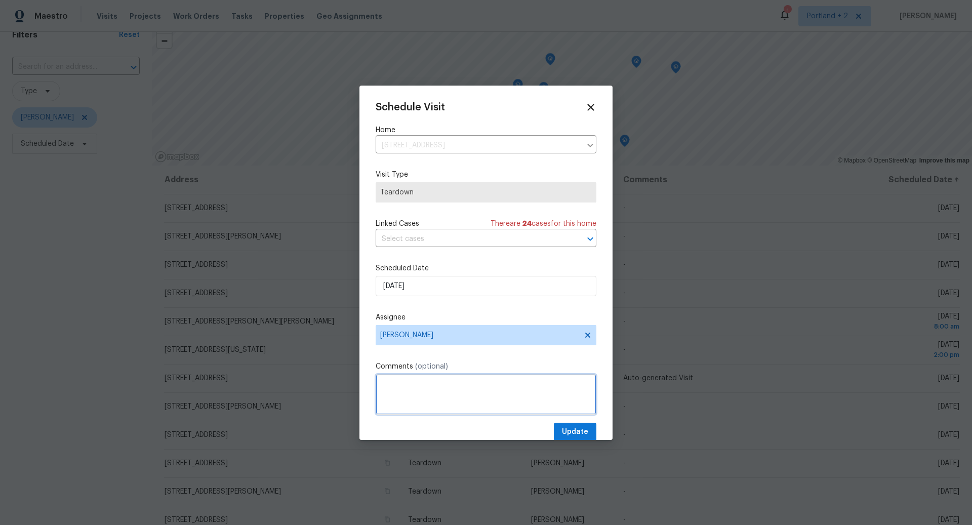
click at [470, 393] on textarea at bounding box center [486, 394] width 221 height 41
type textarea "[PERSON_NAME] 8/29"
click at [584, 428] on span "Update" at bounding box center [575, 432] width 26 height 13
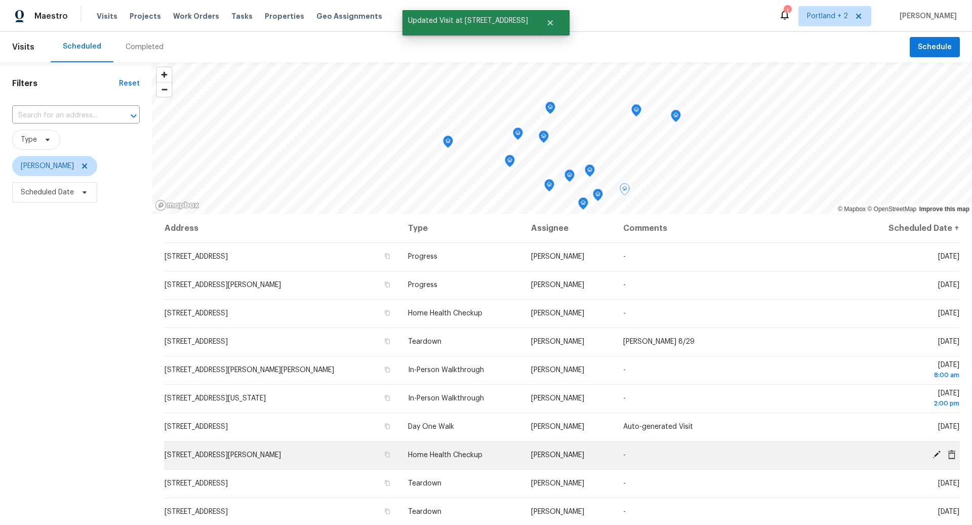
scroll to position [70, 0]
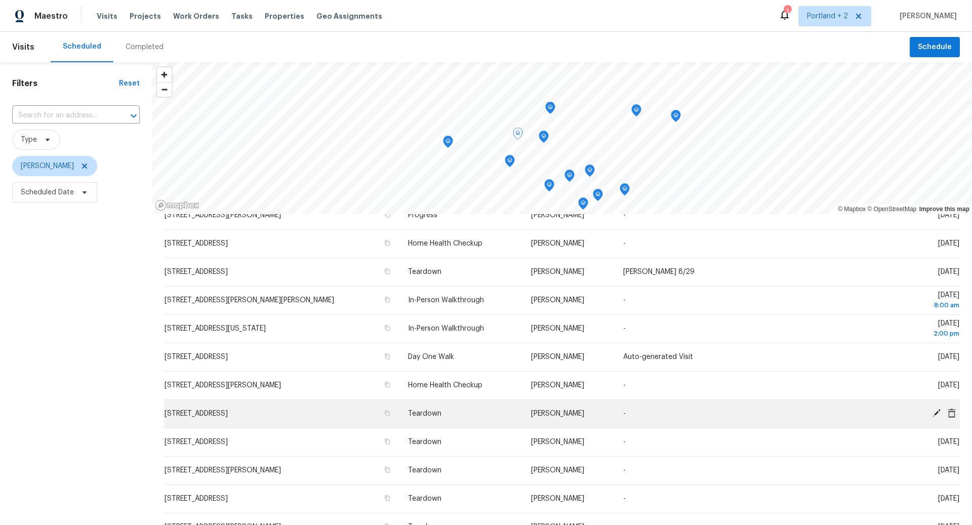
click at [937, 411] on icon at bounding box center [937, 413] width 8 height 8
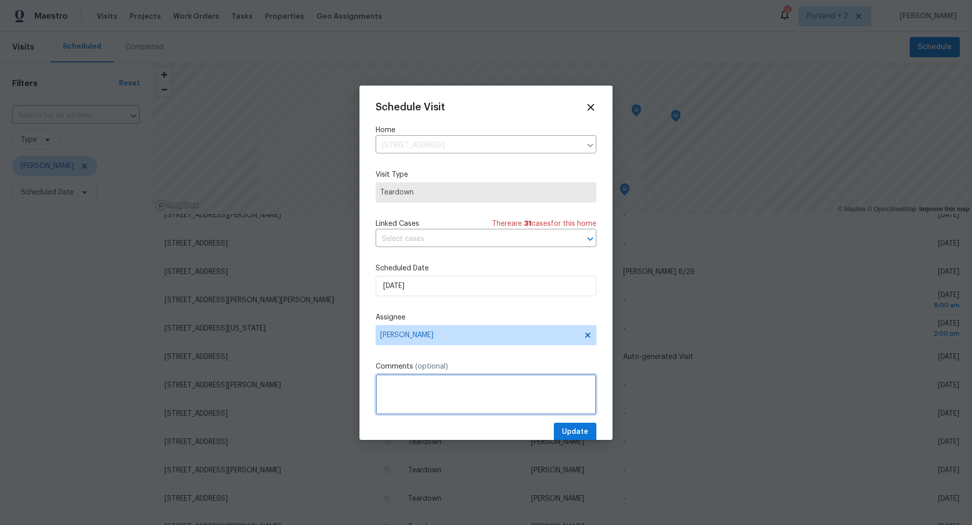
click at [485, 394] on textarea at bounding box center [486, 394] width 221 height 41
type textarea "[PERSON_NAME] 9/3"
click at [577, 429] on span "Update" at bounding box center [575, 432] width 26 height 13
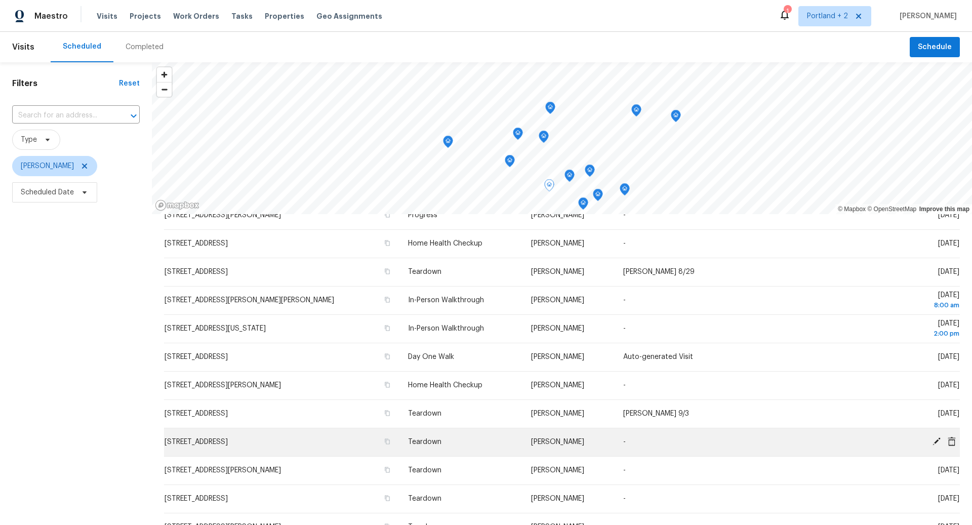
click at [938, 441] on icon at bounding box center [937, 442] width 8 height 8
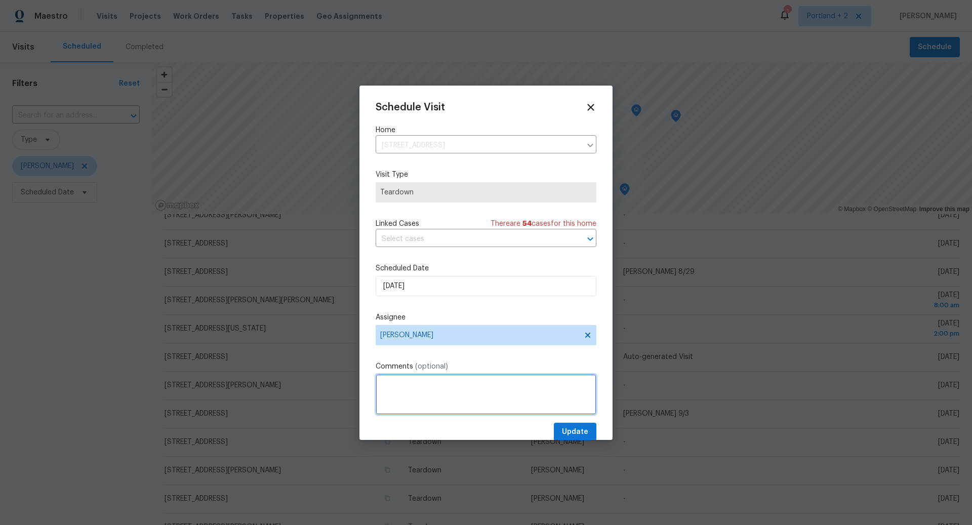
click at [435, 389] on textarea at bounding box center [486, 394] width 221 height 41
type textarea "[PERSON_NAME] 9/9"
click at [584, 429] on span "Update" at bounding box center [575, 432] width 26 height 13
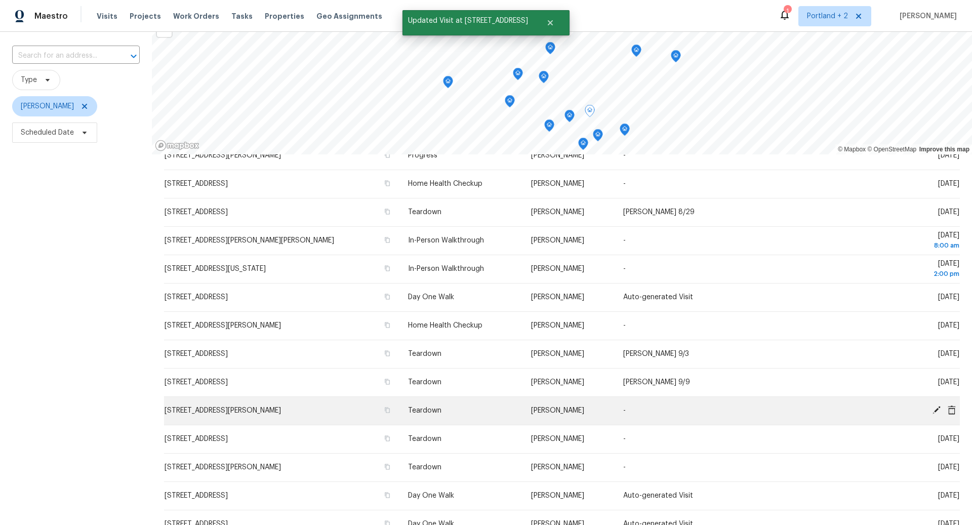
scroll to position [61, 0]
click at [938, 408] on icon at bounding box center [936, 408] width 9 height 9
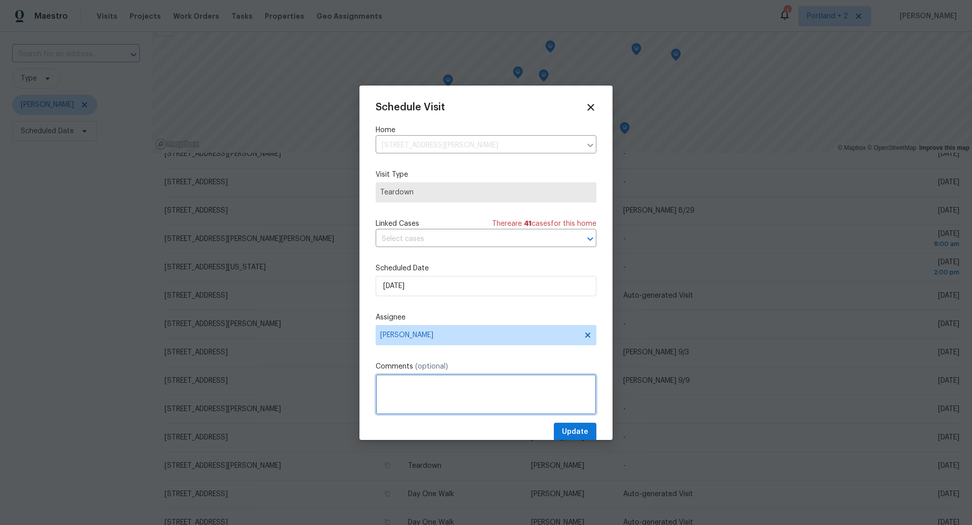
click at [454, 382] on textarea at bounding box center [486, 394] width 221 height 41
type textarea "[PERSON_NAME] 9/10"
click at [578, 429] on span "Update" at bounding box center [575, 432] width 26 height 13
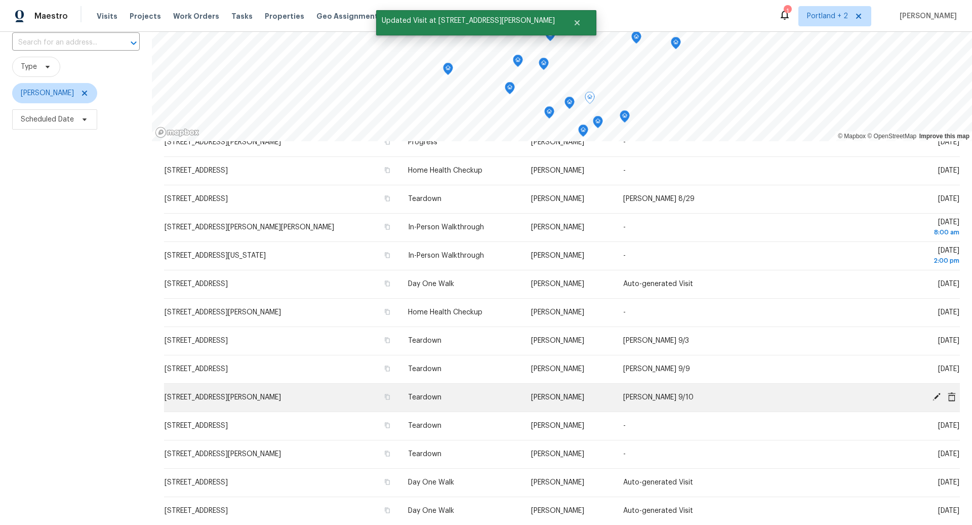
scroll to position [109, 0]
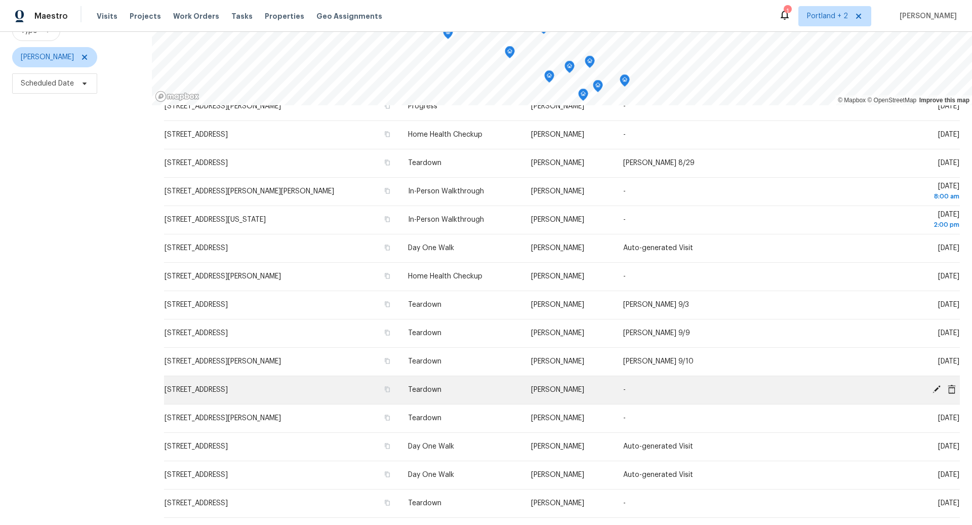
click at [938, 386] on icon at bounding box center [937, 389] width 8 height 8
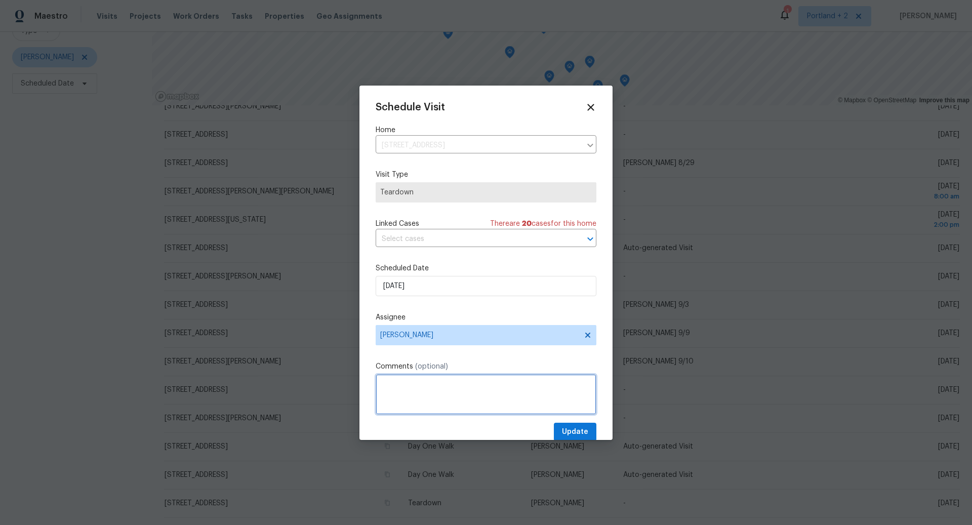
click at [456, 384] on textarea at bounding box center [486, 394] width 221 height 41
type textarea "[PERSON_NAME] 9/12"
click at [574, 428] on span "Update" at bounding box center [575, 432] width 26 height 13
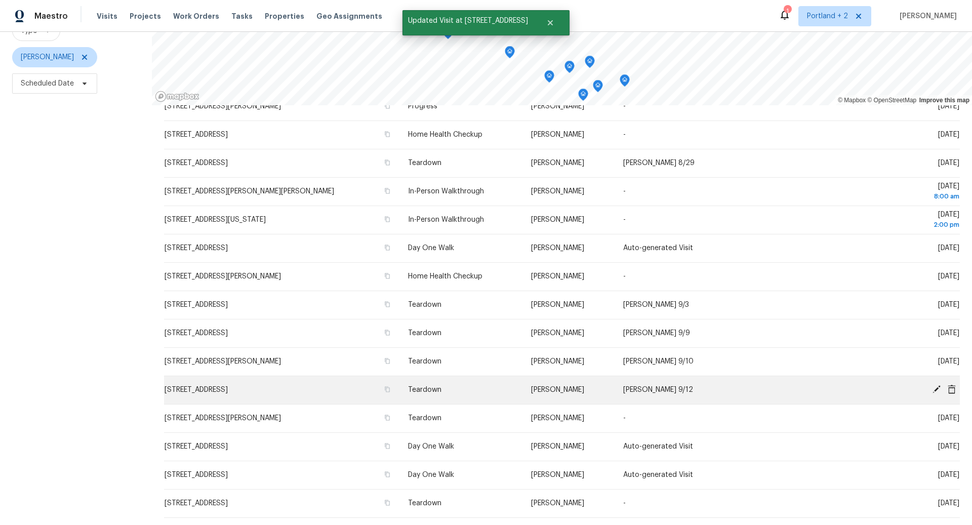
click at [939, 386] on icon at bounding box center [937, 389] width 8 height 8
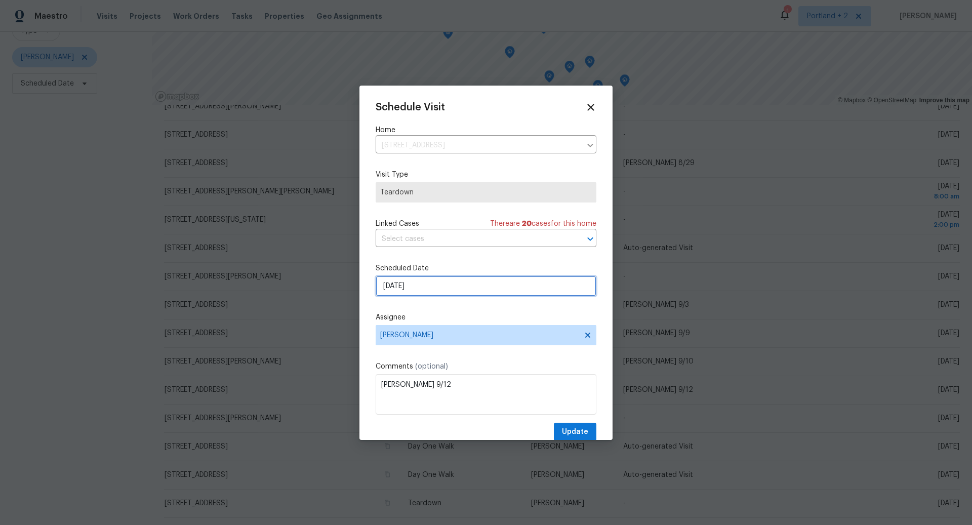
click at [479, 288] on input "9/7/2025" at bounding box center [486, 286] width 221 height 20
select select "8"
click at [591, 106] on icon at bounding box center [590, 107] width 7 height 7
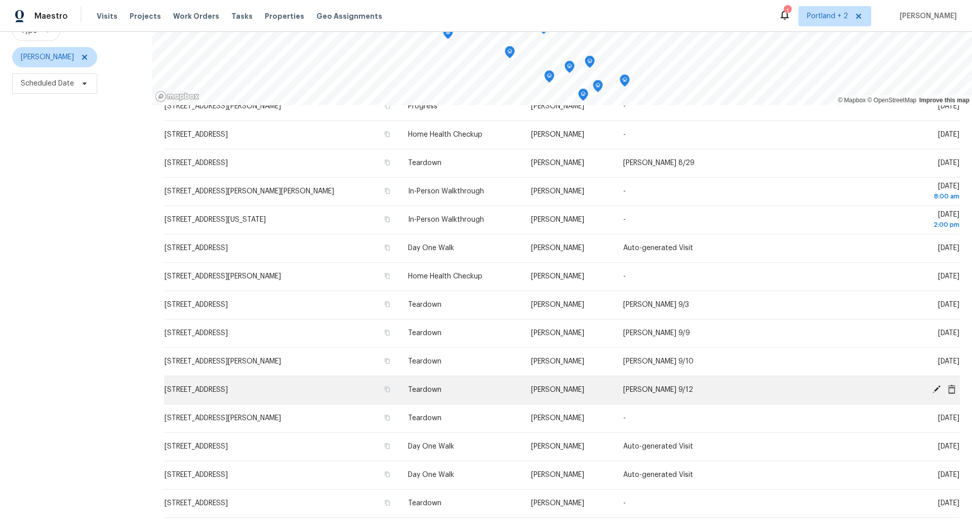
scroll to position [0, 0]
